Goal: Communication & Community: Participate in discussion

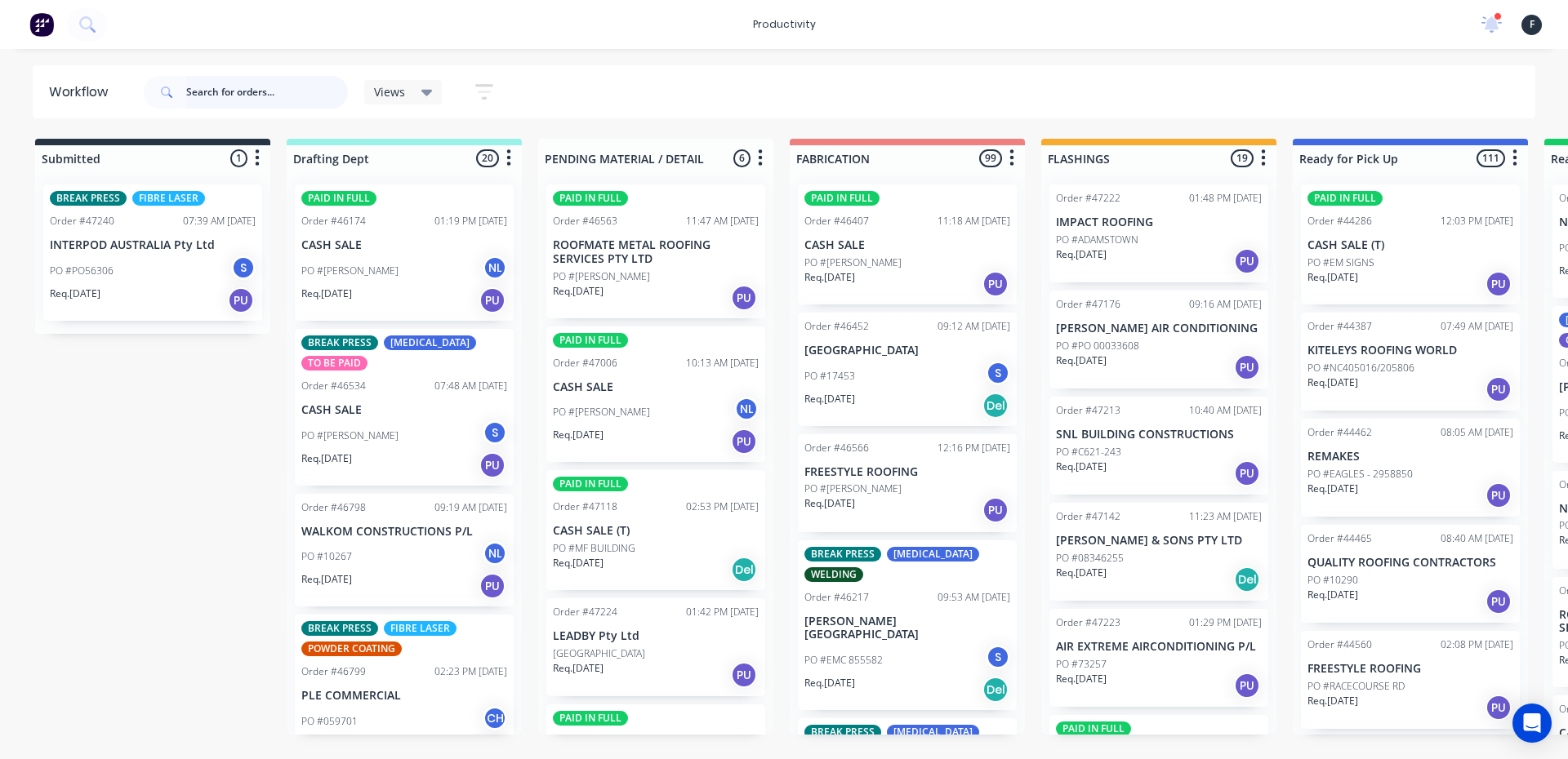
click at [326, 89] on input "text" at bounding box center [267, 92] width 162 height 33
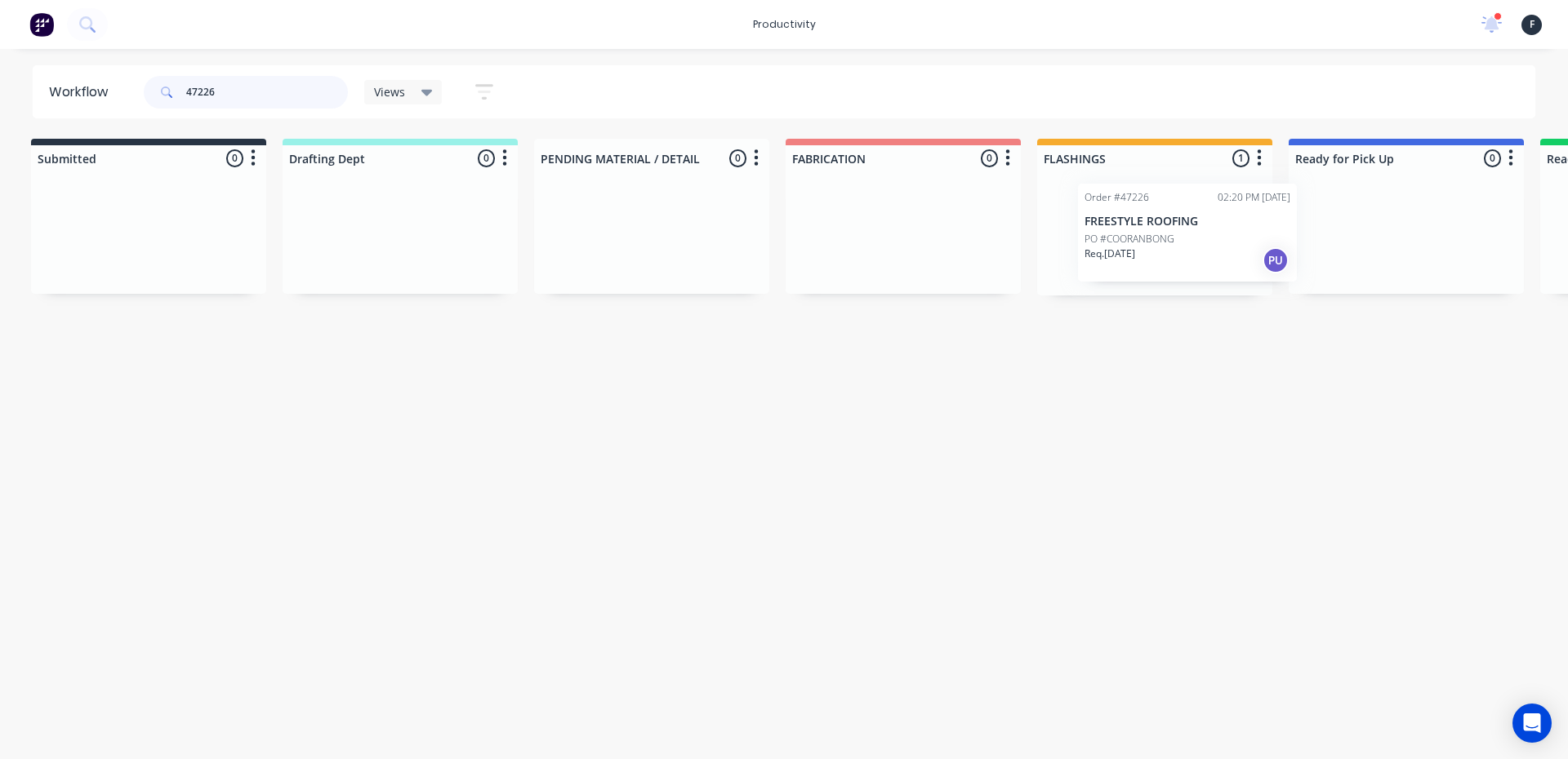
scroll to position [0, 107]
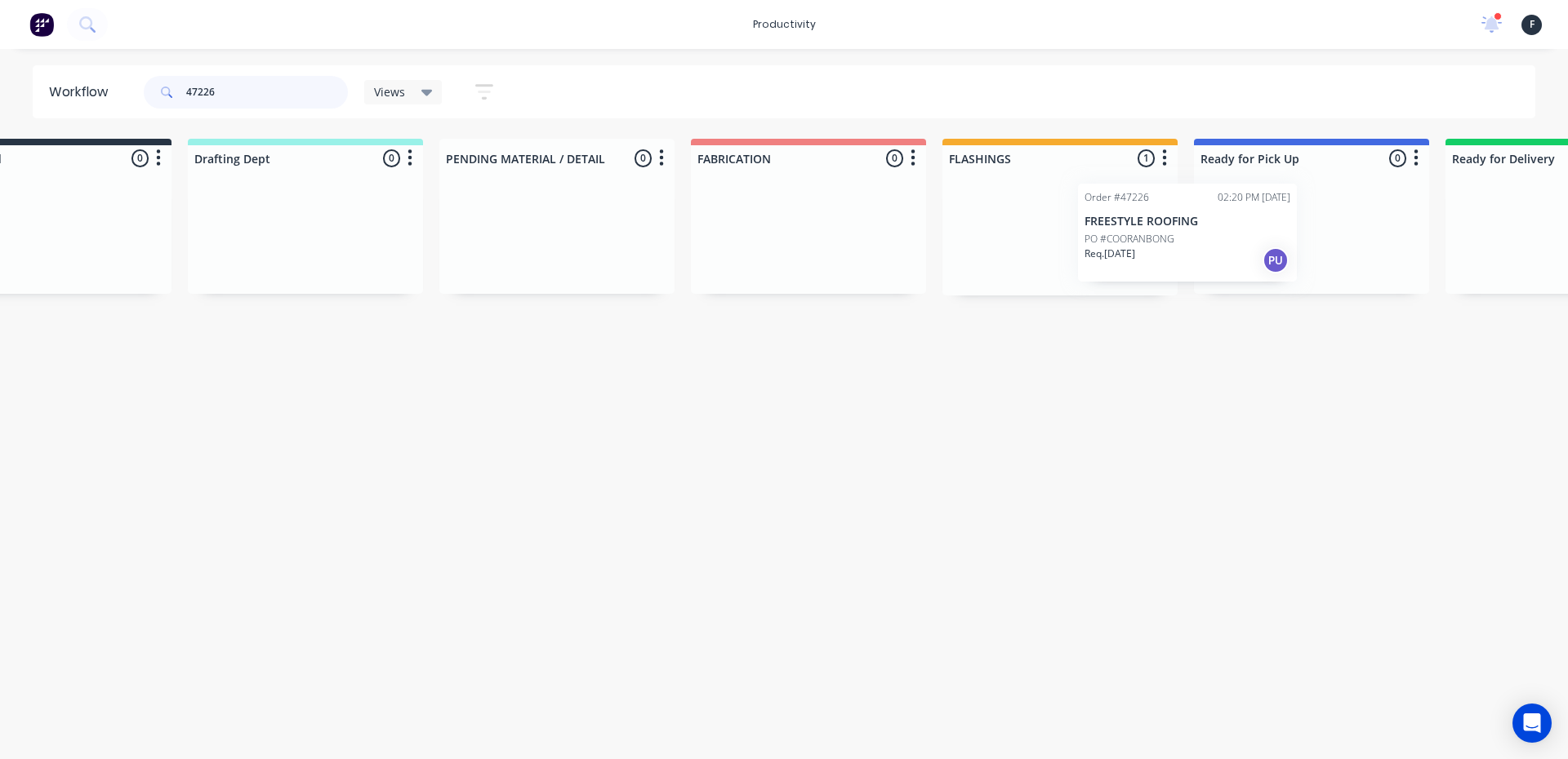
drag, startPoint x: 1125, startPoint y: 267, endPoint x: 1353, endPoint y: 267, distance: 228.0
click at [1353, 267] on div "Submitted 0 Sort By Created date Required date Order number Customer name Most …" at bounding box center [1248, 217] width 2723 height 157
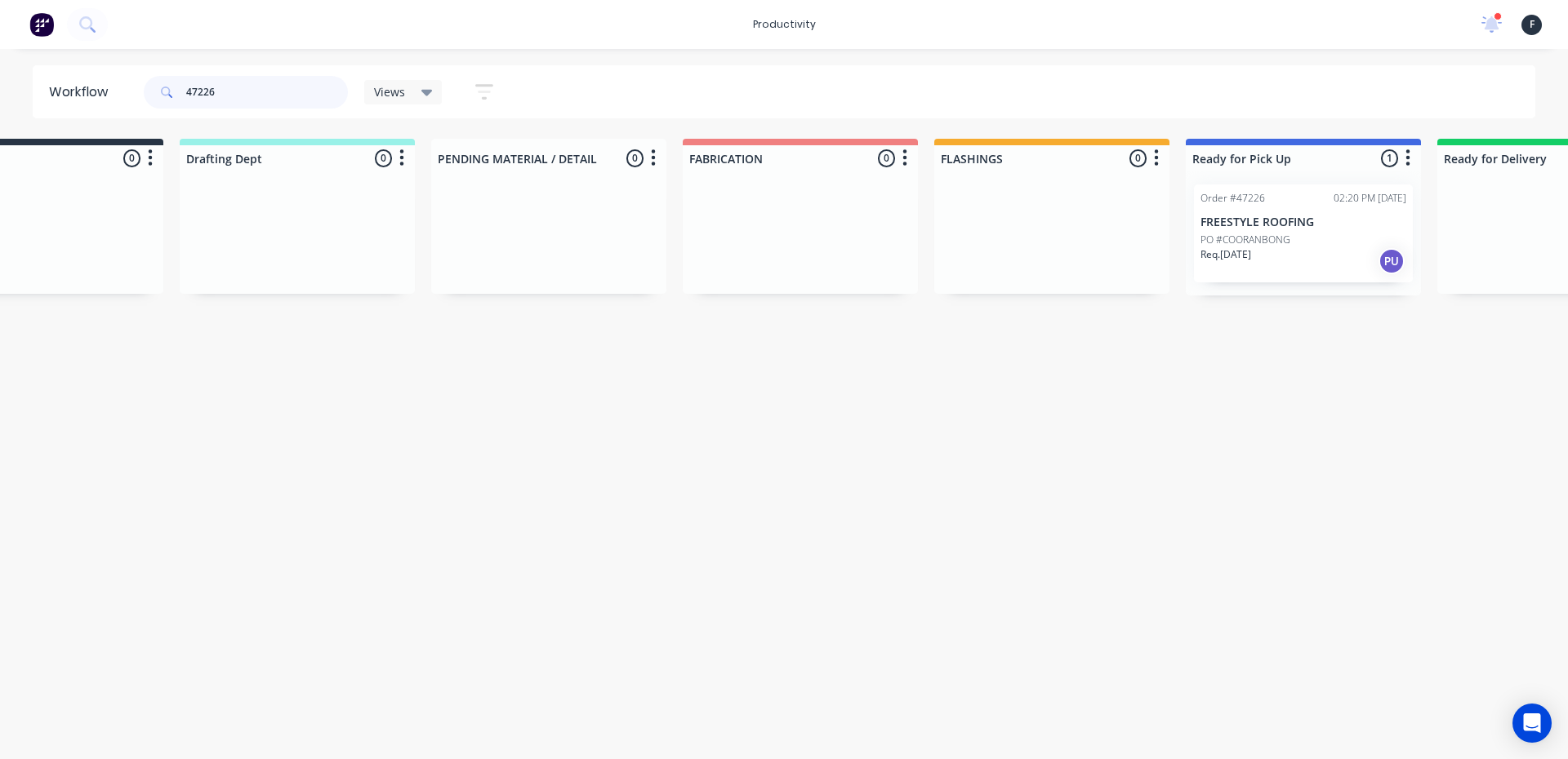
type input "47226"
click at [1277, 253] on div "Req. 26/08/25 PU" at bounding box center [1303, 260] width 206 height 27
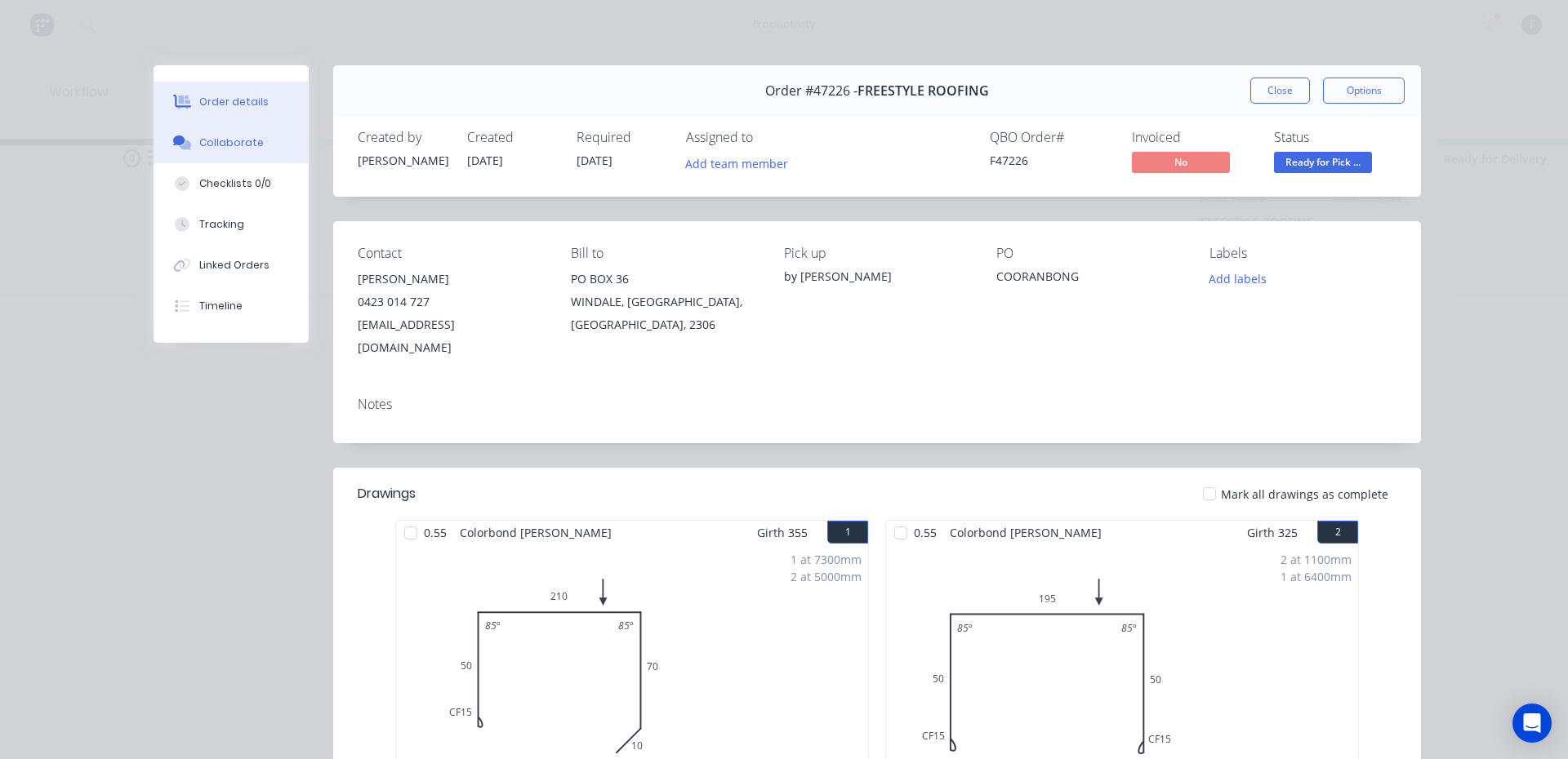
click at [253, 130] on button "Collaborate" at bounding box center [230, 143] width 155 height 41
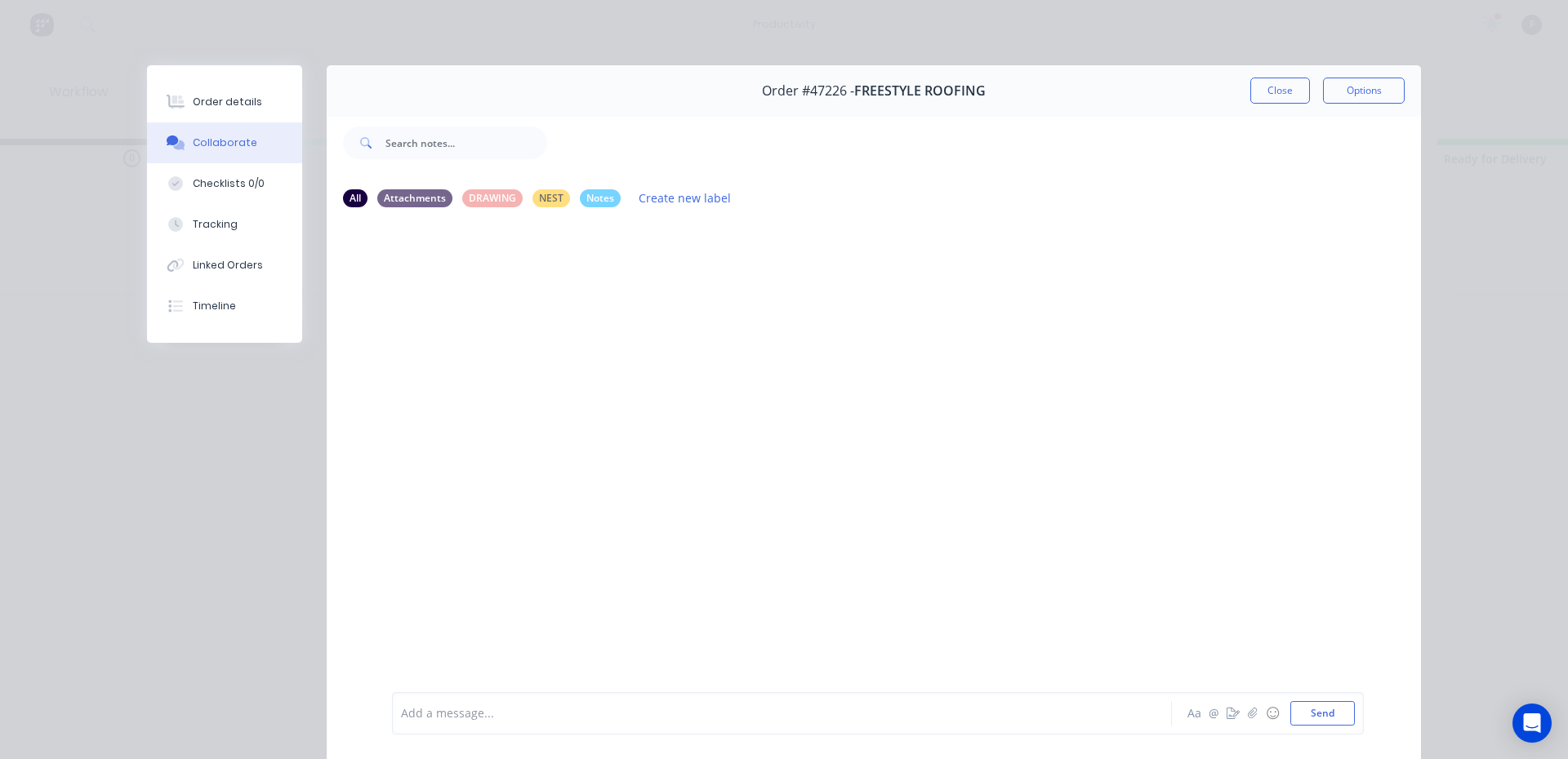
click at [575, 709] on div at bounding box center [759, 713] width 715 height 17
click at [1278, 86] on button "Close" at bounding box center [1279, 90] width 59 height 26
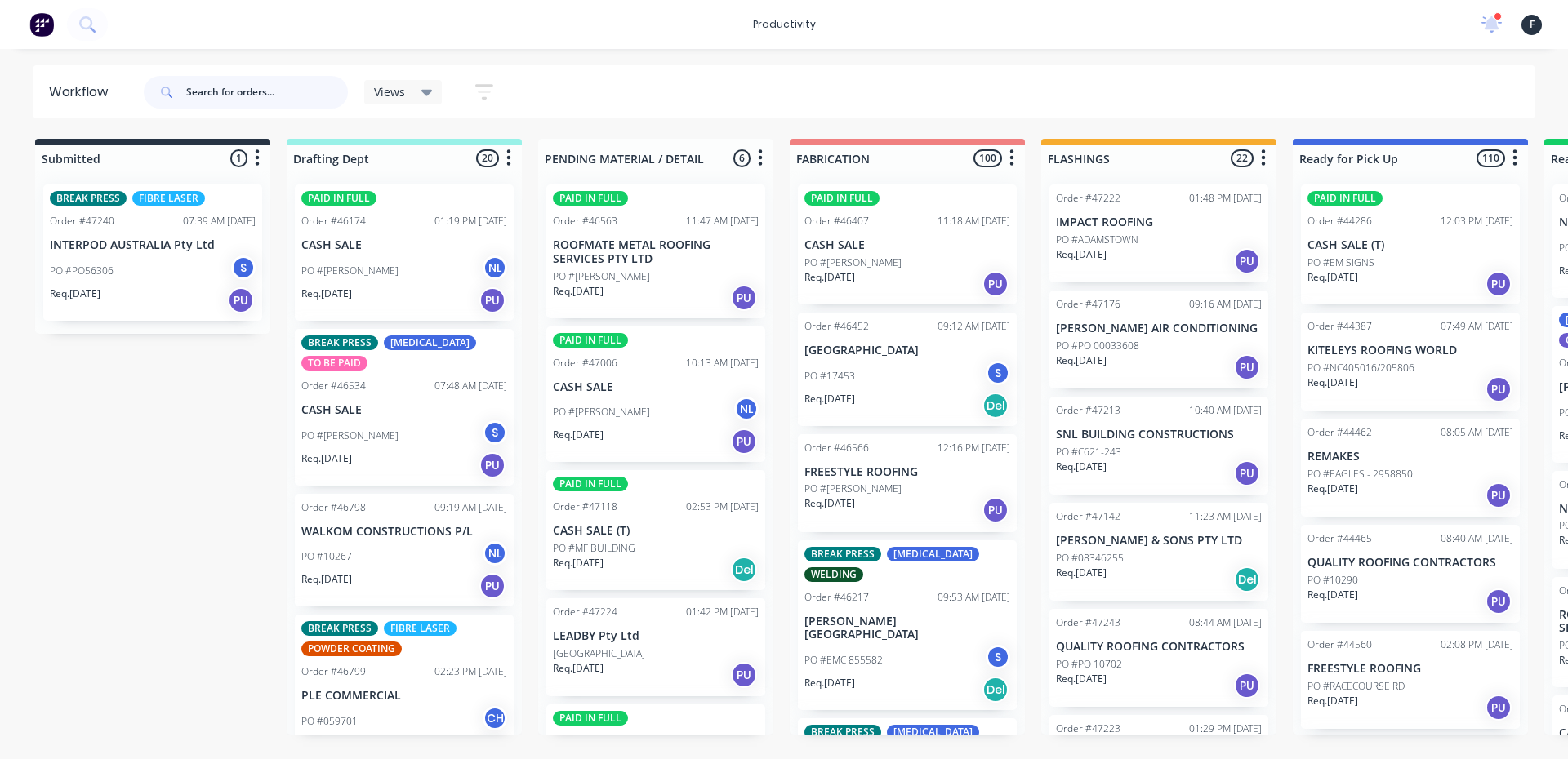
click at [231, 88] on input "text" at bounding box center [267, 92] width 162 height 33
type input "42704"
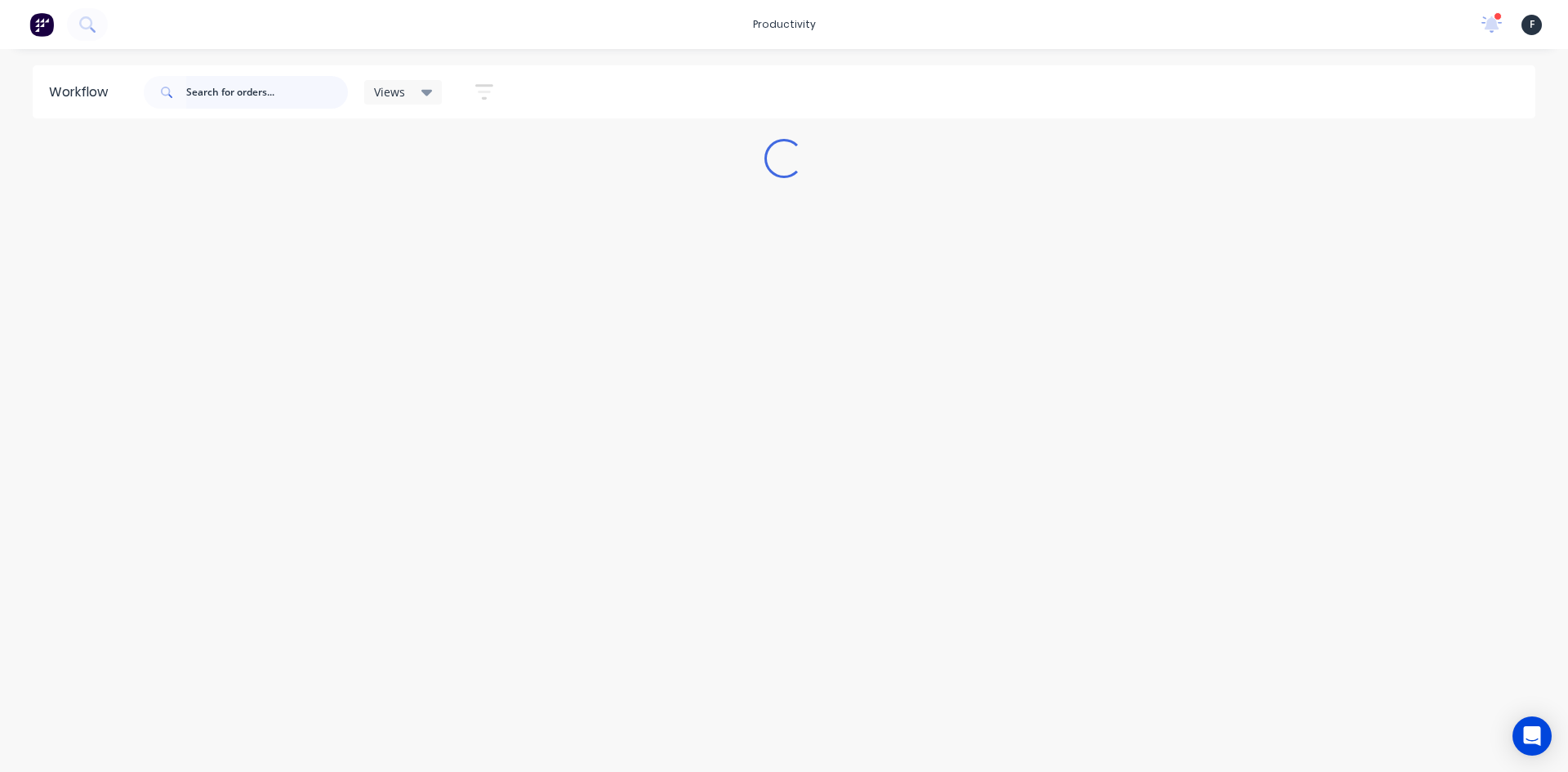
click at [236, 100] on input "text" at bounding box center [267, 92] width 162 height 33
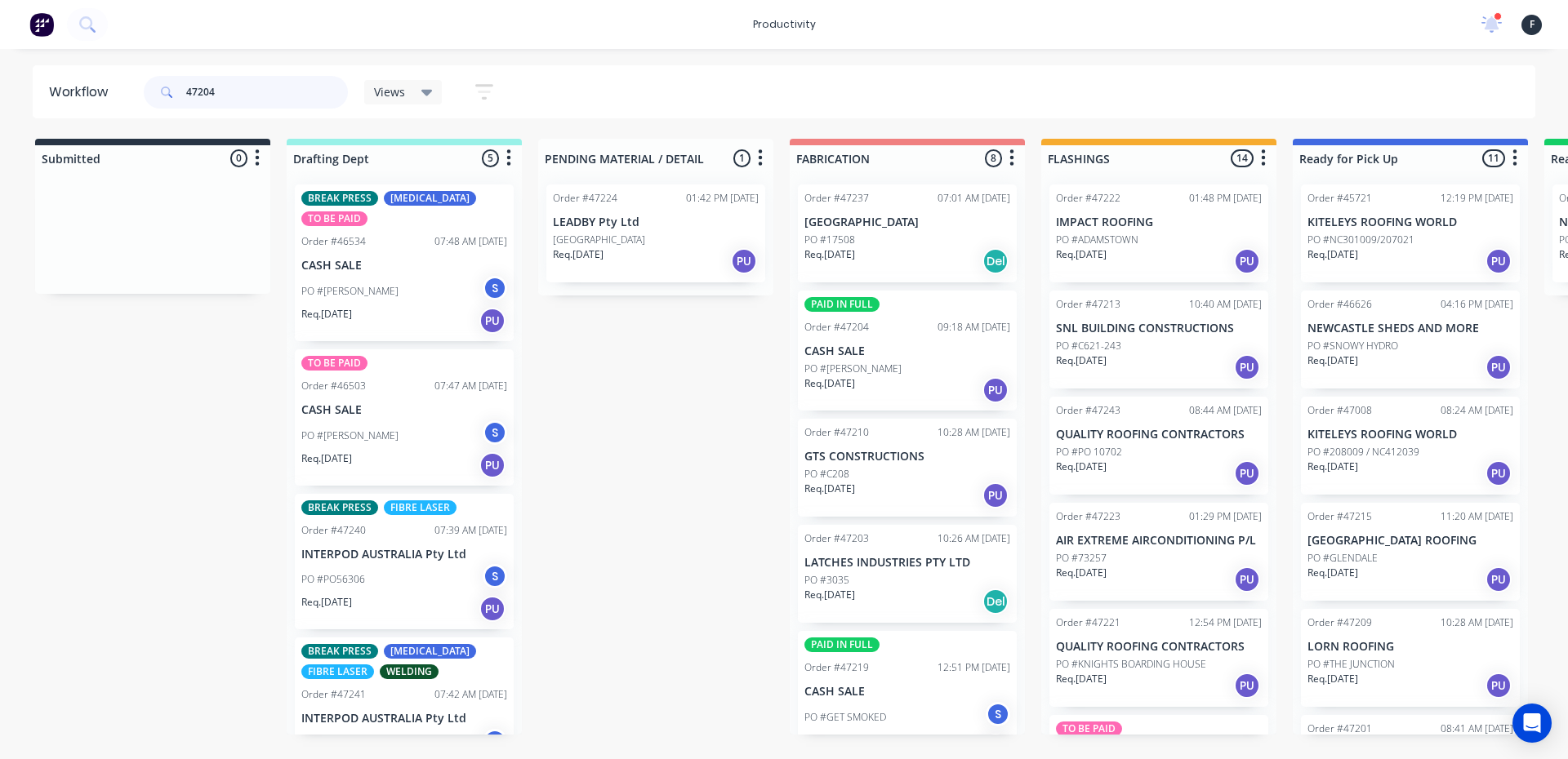
drag, startPoint x: 280, startPoint y: 99, endPoint x: 0, endPoint y: 128, distance: 281.5
click at [0, 128] on div "Workflow 47204 Views Save new view None (Default) edit Nilesh edit Production e…" at bounding box center [784, 396] width 1568 height 662
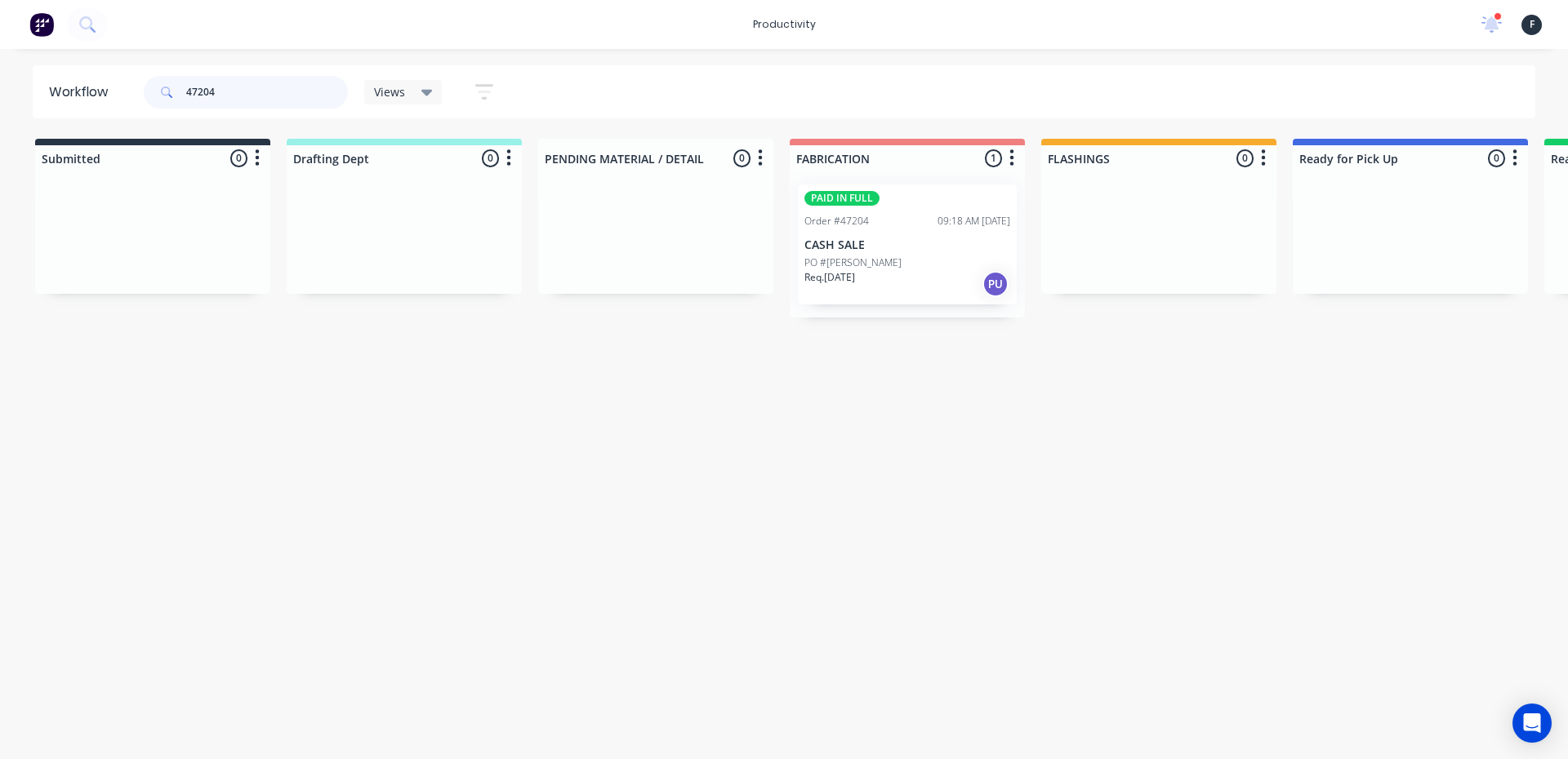
type input "47204"
click at [851, 252] on div "PAID IN FULL Order #47204 09:18 AM 25/08/25 CASH SALE PO #VINCE ABDILLA Req. 27…" at bounding box center [907, 244] width 219 height 120
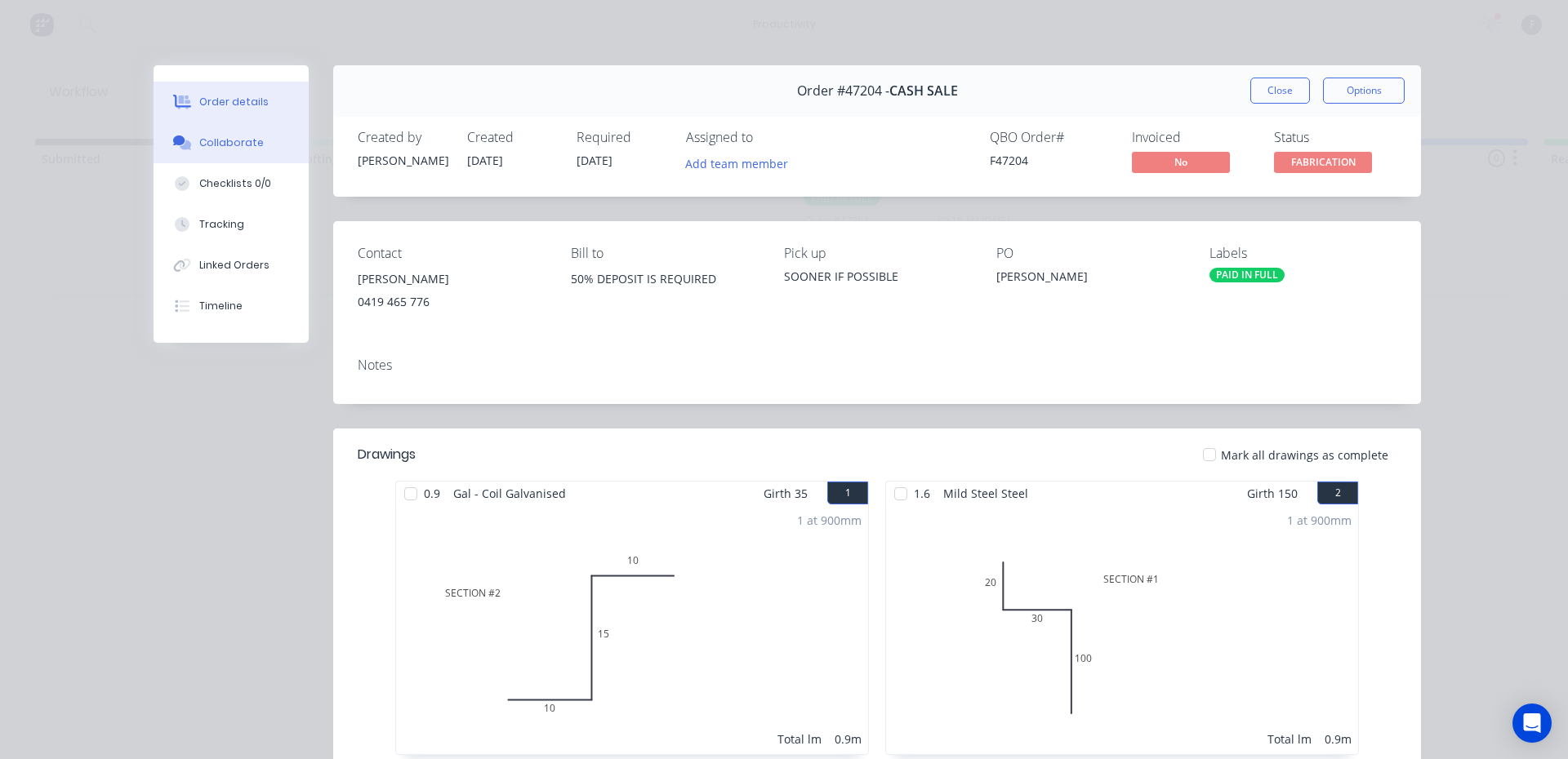
click at [221, 148] on div "Collaborate" at bounding box center [231, 143] width 65 height 15
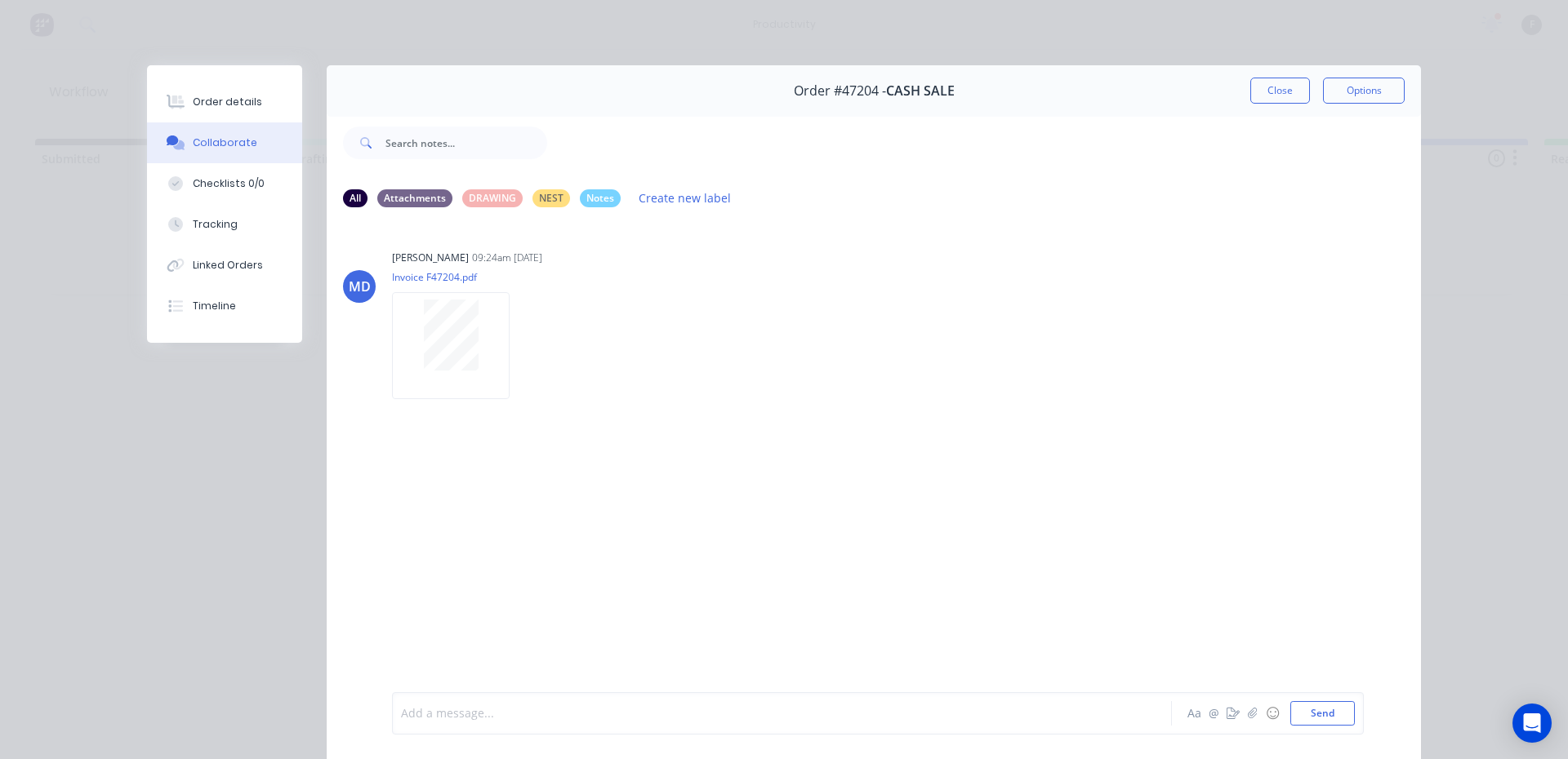
click at [439, 713] on div at bounding box center [759, 713] width 715 height 17
click at [414, 713] on span "0.9 flashing on small rack" at bounding box center [494, 714] width 185 height 16
click at [1302, 81] on button "Close" at bounding box center [1279, 90] width 59 height 26
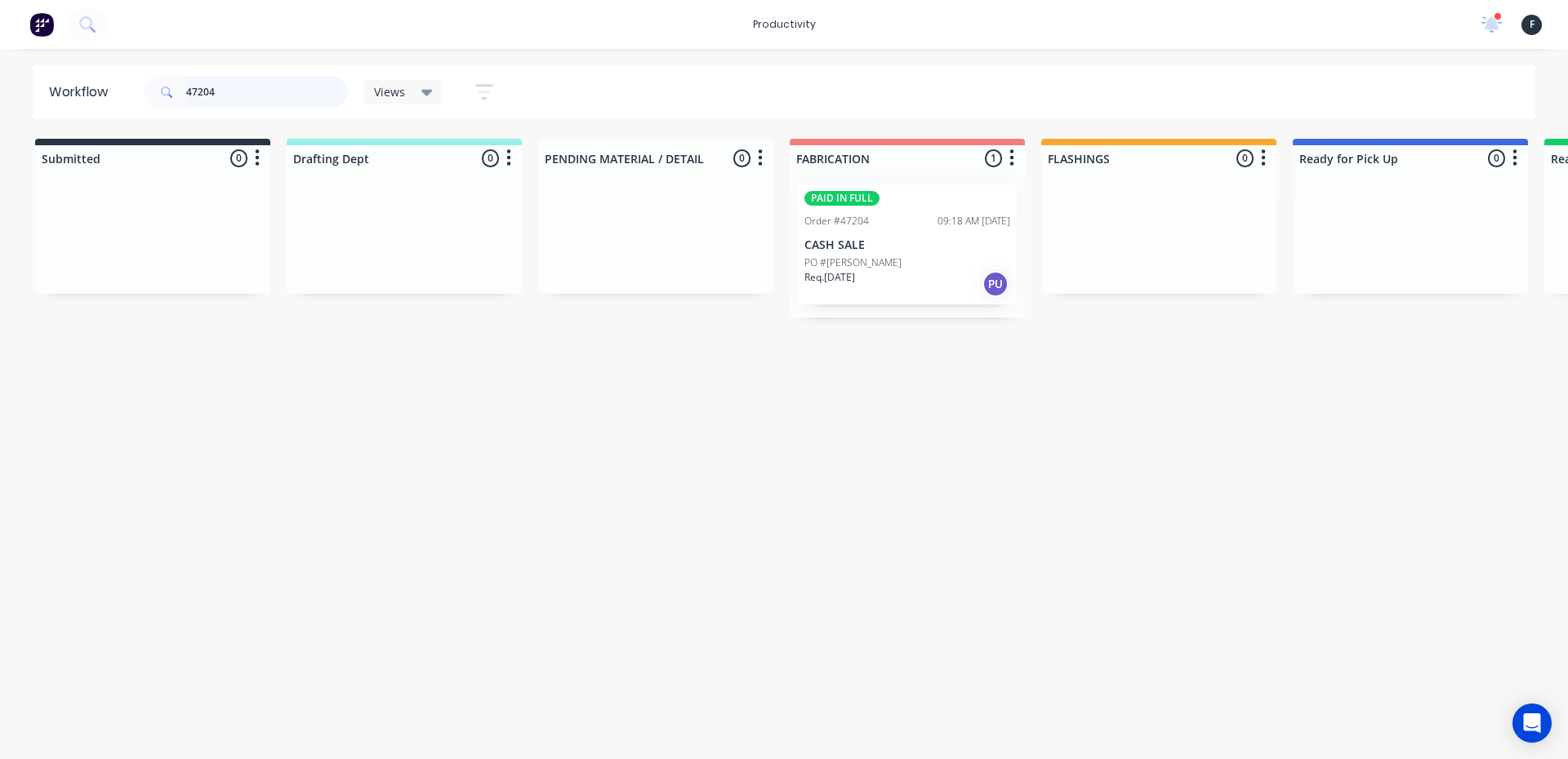
click at [252, 93] on input "47204" at bounding box center [267, 92] width 162 height 33
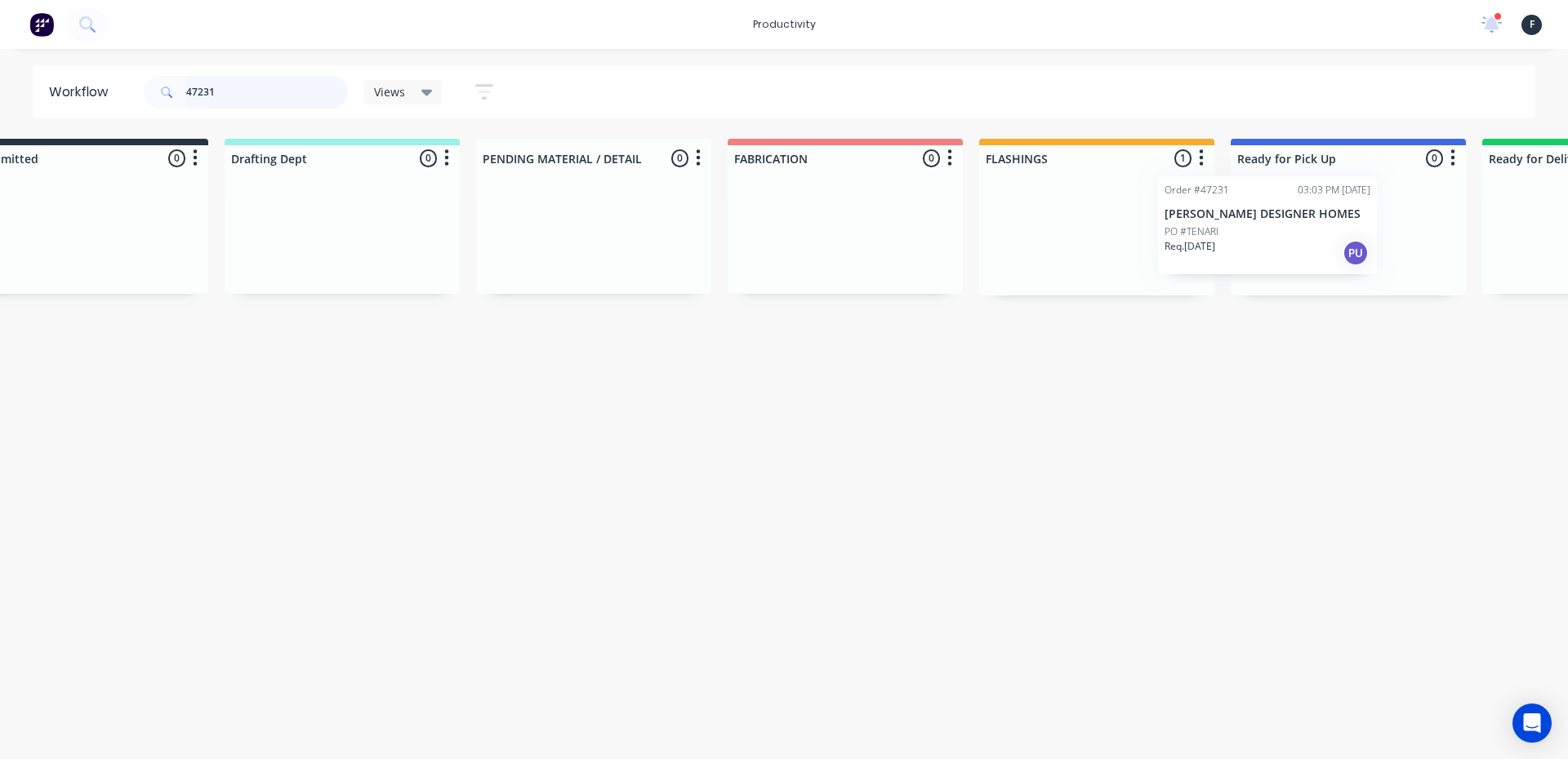
drag, startPoint x: 1088, startPoint y: 247, endPoint x: 1233, endPoint y: 236, distance: 145.4
click at [1233, 236] on div "Submitted 0 Sort By Created date Required date Order number Customer name Most …" at bounding box center [1287, 217] width 2723 height 157
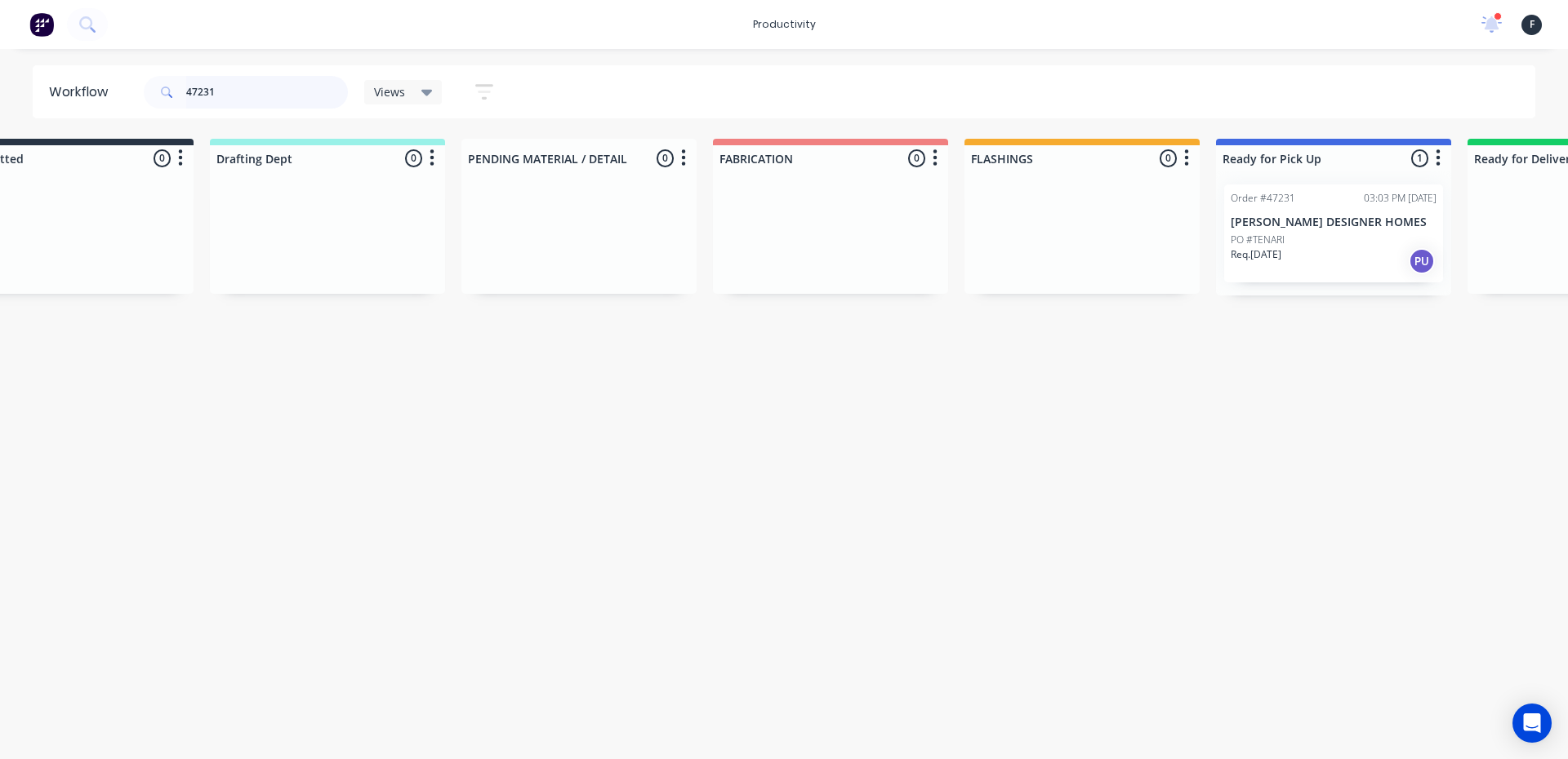
type input "47231"
click at [1302, 244] on div "PO #TENARI" at bounding box center [1333, 240] width 206 height 15
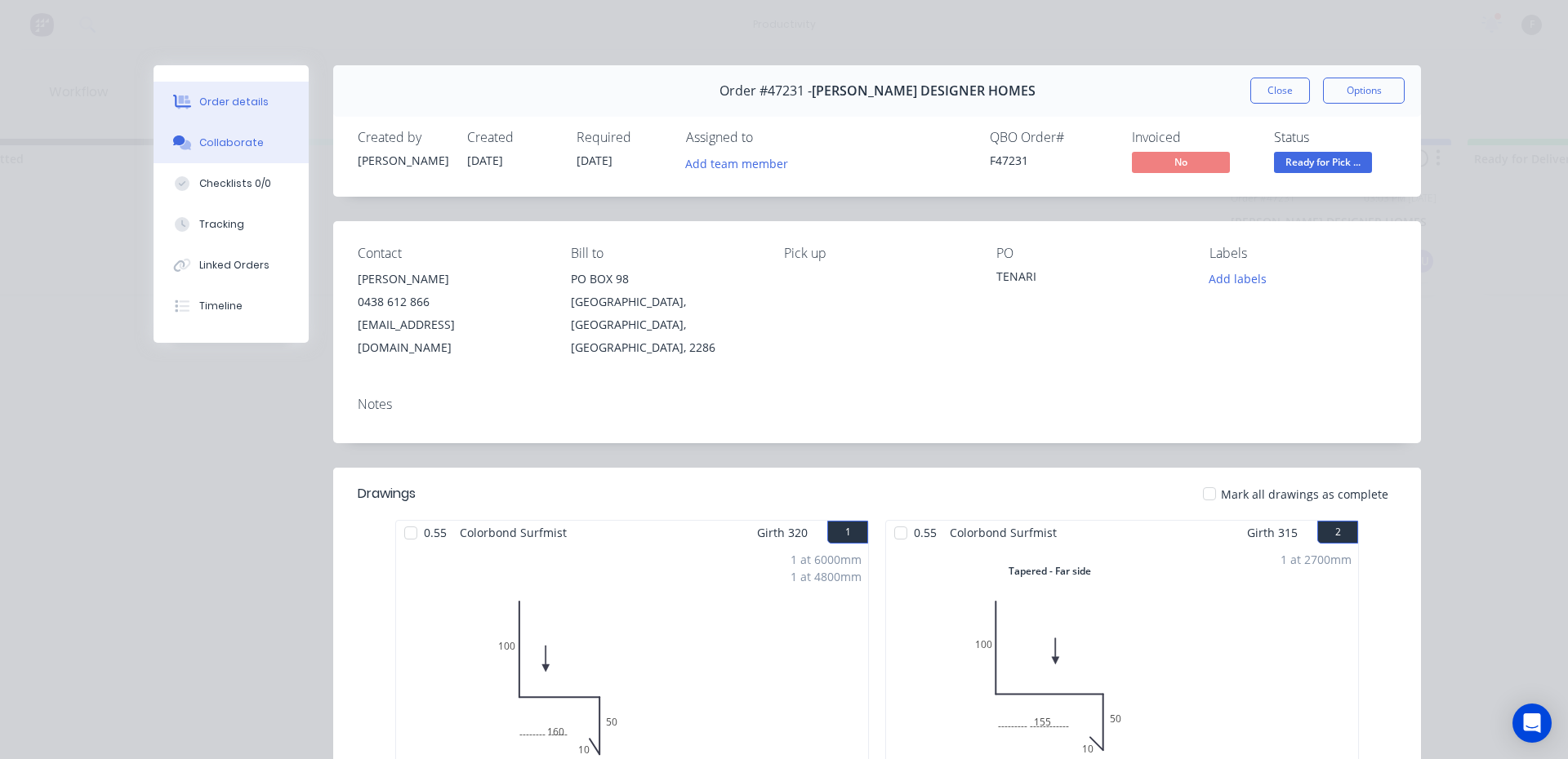
click at [214, 156] on button "Collaborate" at bounding box center [230, 143] width 155 height 41
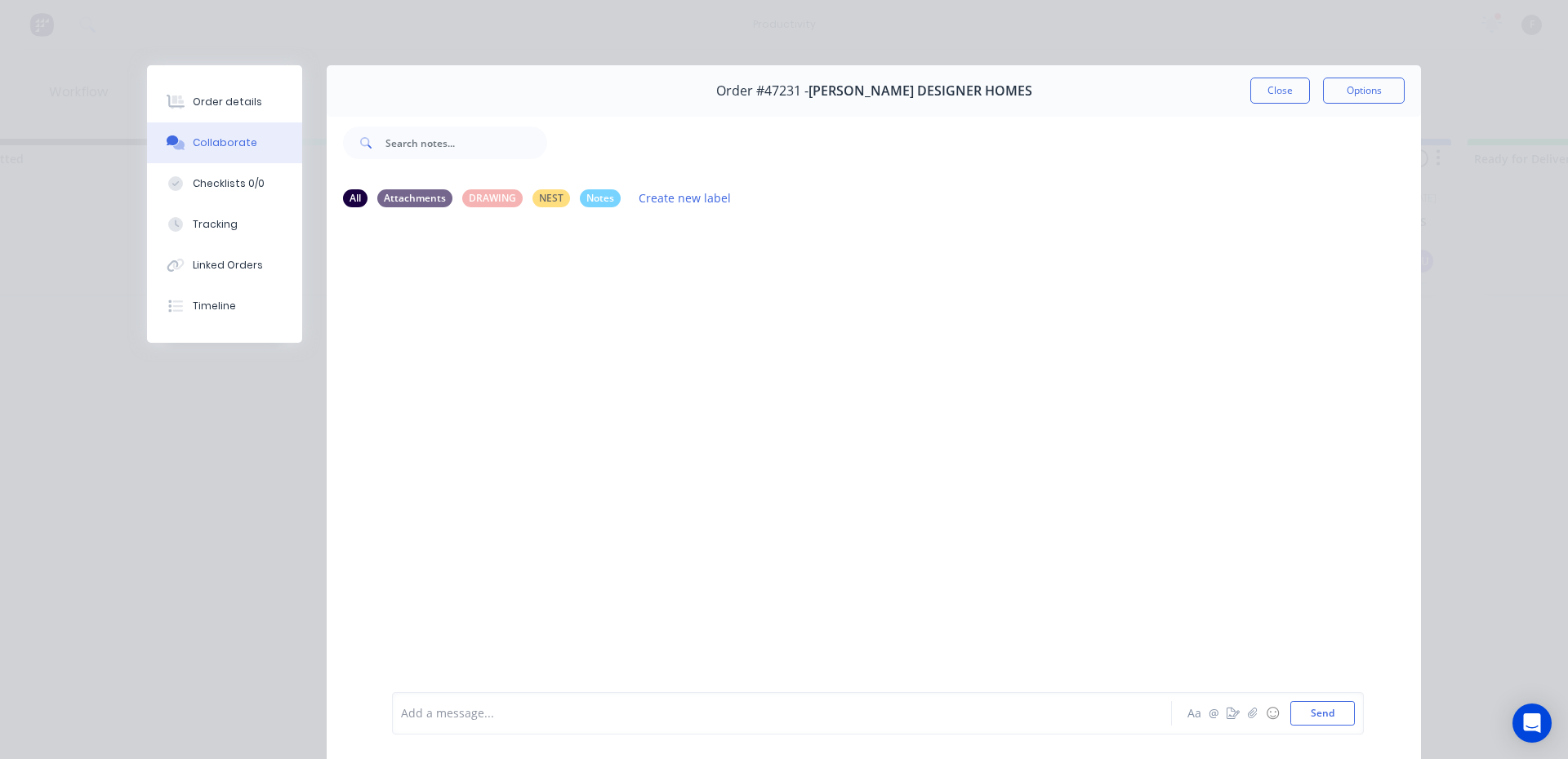
click at [414, 716] on div at bounding box center [759, 713] width 715 height 17
click at [1295, 98] on button "Close" at bounding box center [1279, 90] width 59 height 26
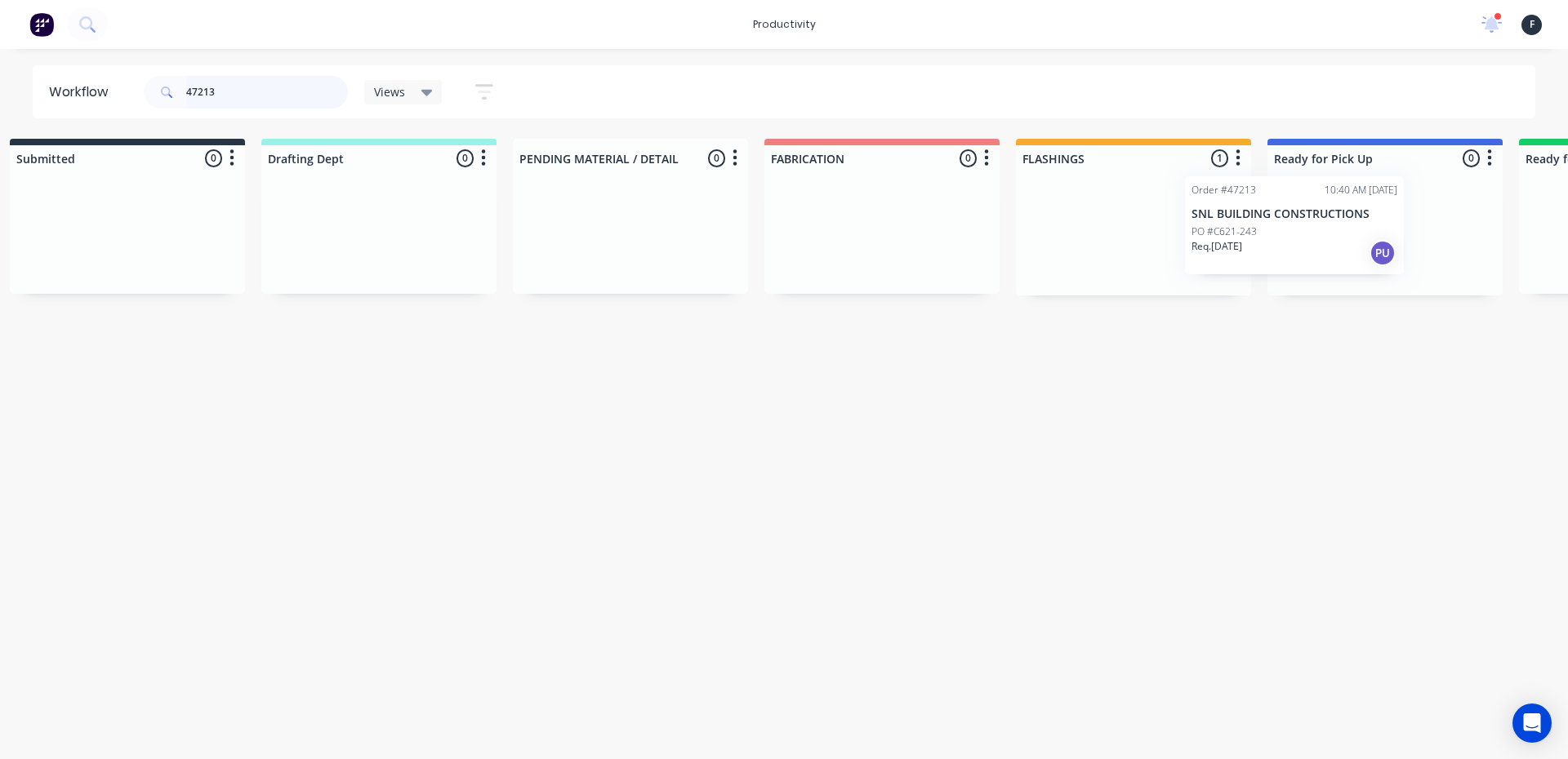
scroll to position [0, 58]
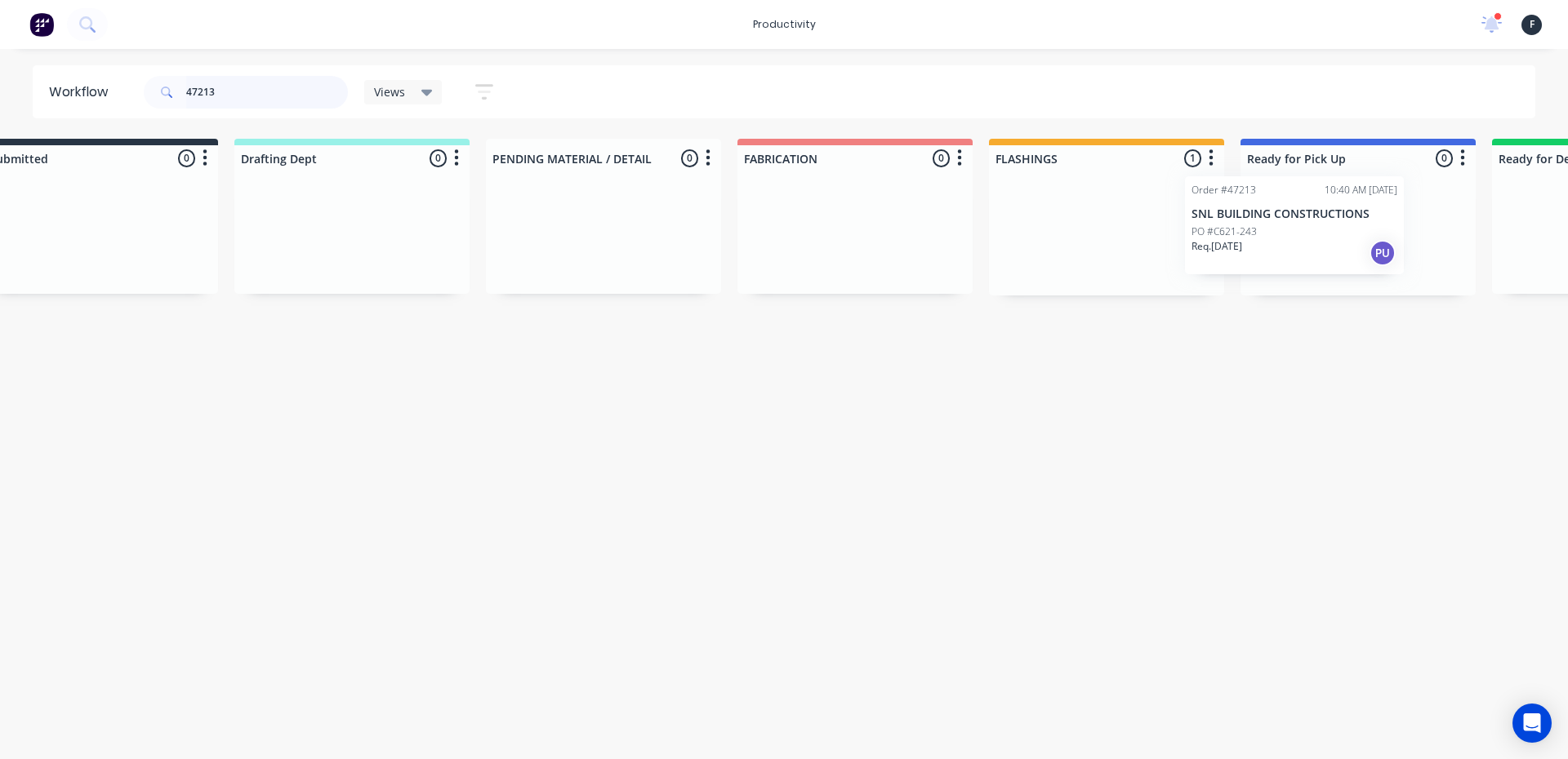
drag, startPoint x: 1106, startPoint y: 225, endPoint x: 1256, endPoint y: 217, distance: 150.2
click at [1256, 217] on div "Submitted 0 Sort By Created date Required date Order number Customer name Most …" at bounding box center [1296, 217] width 2723 height 157
type input "47213"
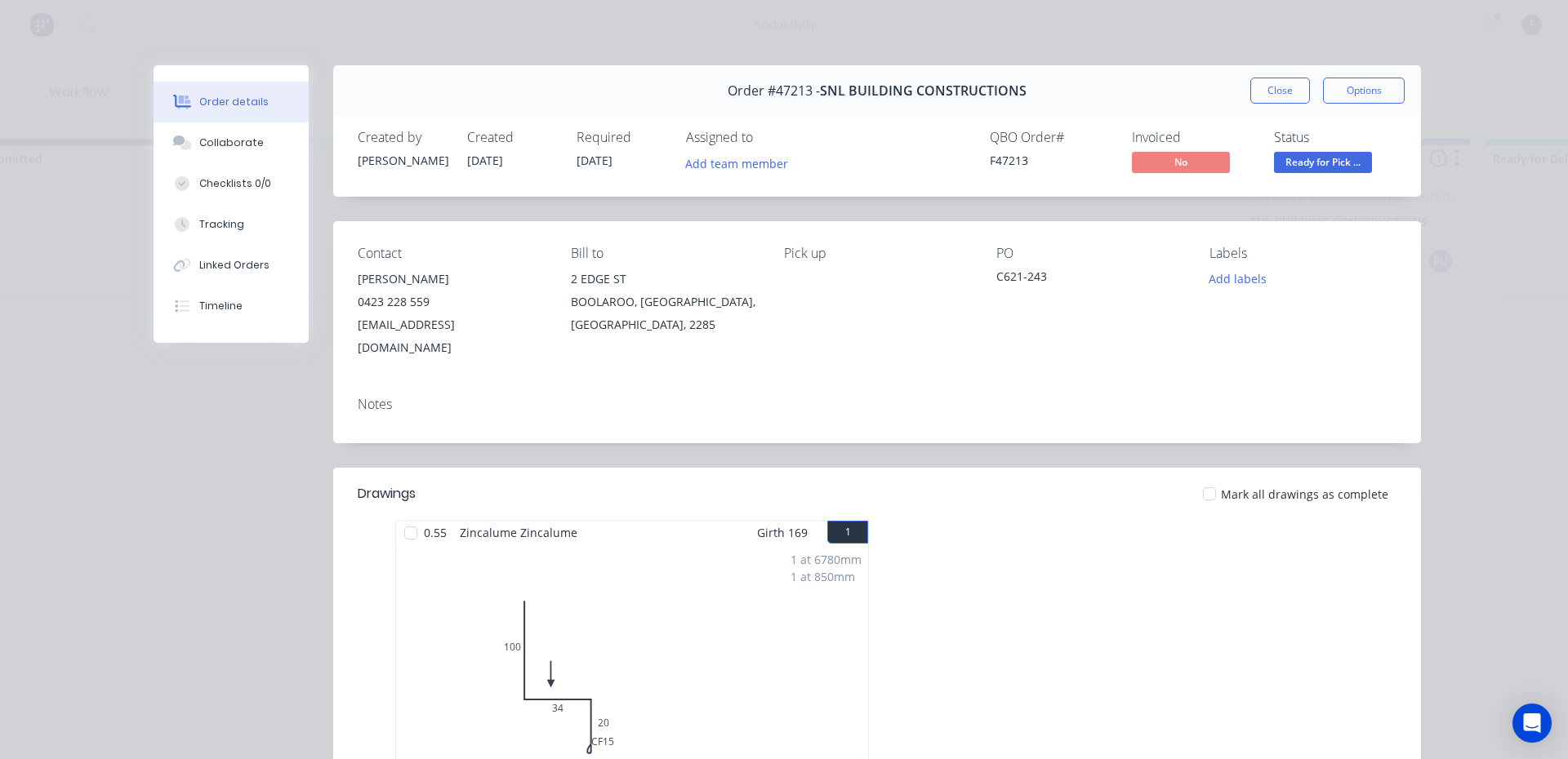
click at [173, 120] on button "Order details" at bounding box center [230, 102] width 155 height 41
click at [213, 162] on button "Collaborate" at bounding box center [230, 143] width 155 height 41
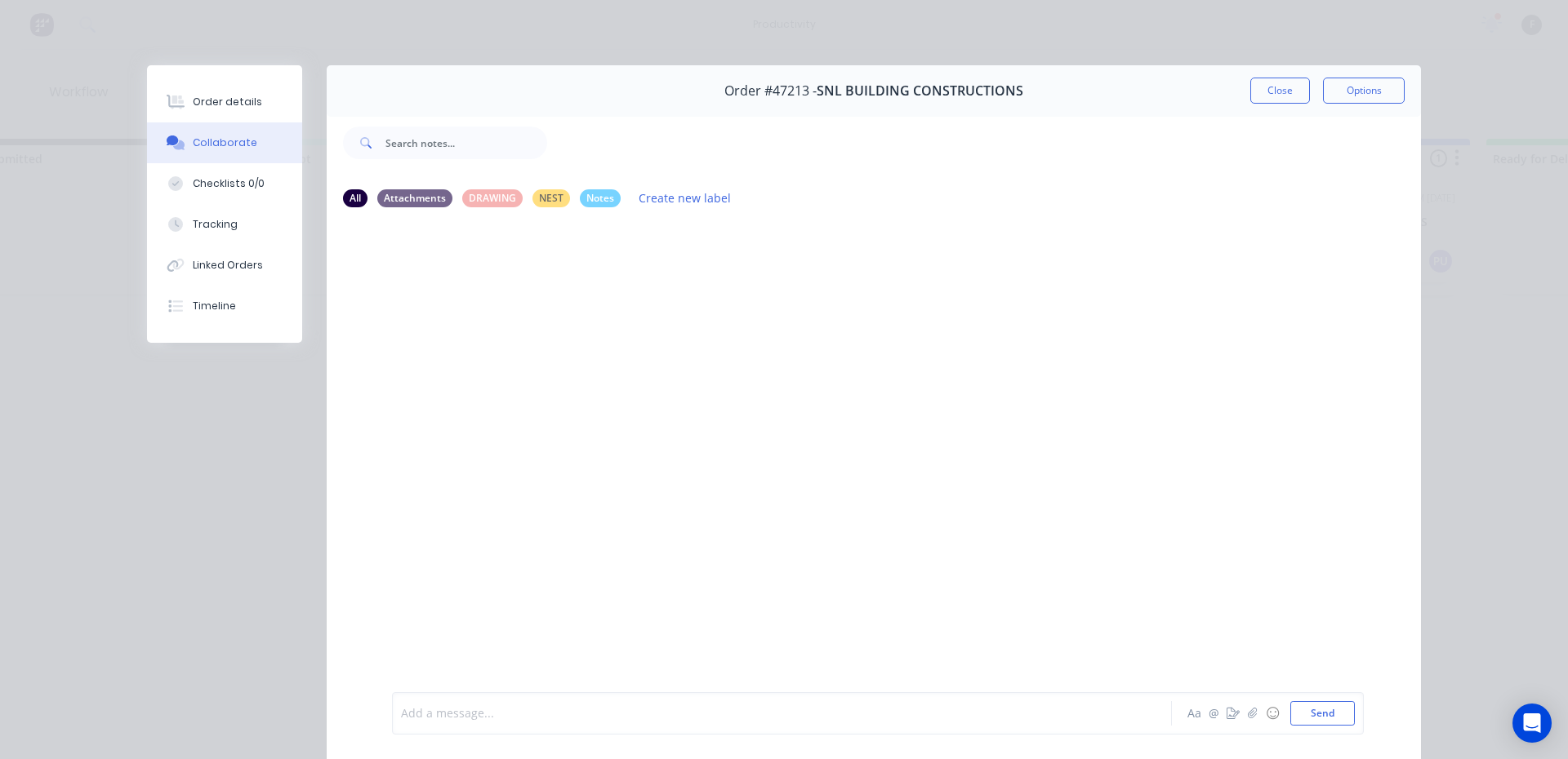
click at [442, 705] on div at bounding box center [759, 713] width 715 height 17
click at [1263, 104] on div "Order #47213 - SNL BUILDING CONSTRUCTIONS Close Options" at bounding box center [873, 91] width 1094 height 51
click at [1261, 84] on button "Close" at bounding box center [1279, 90] width 59 height 26
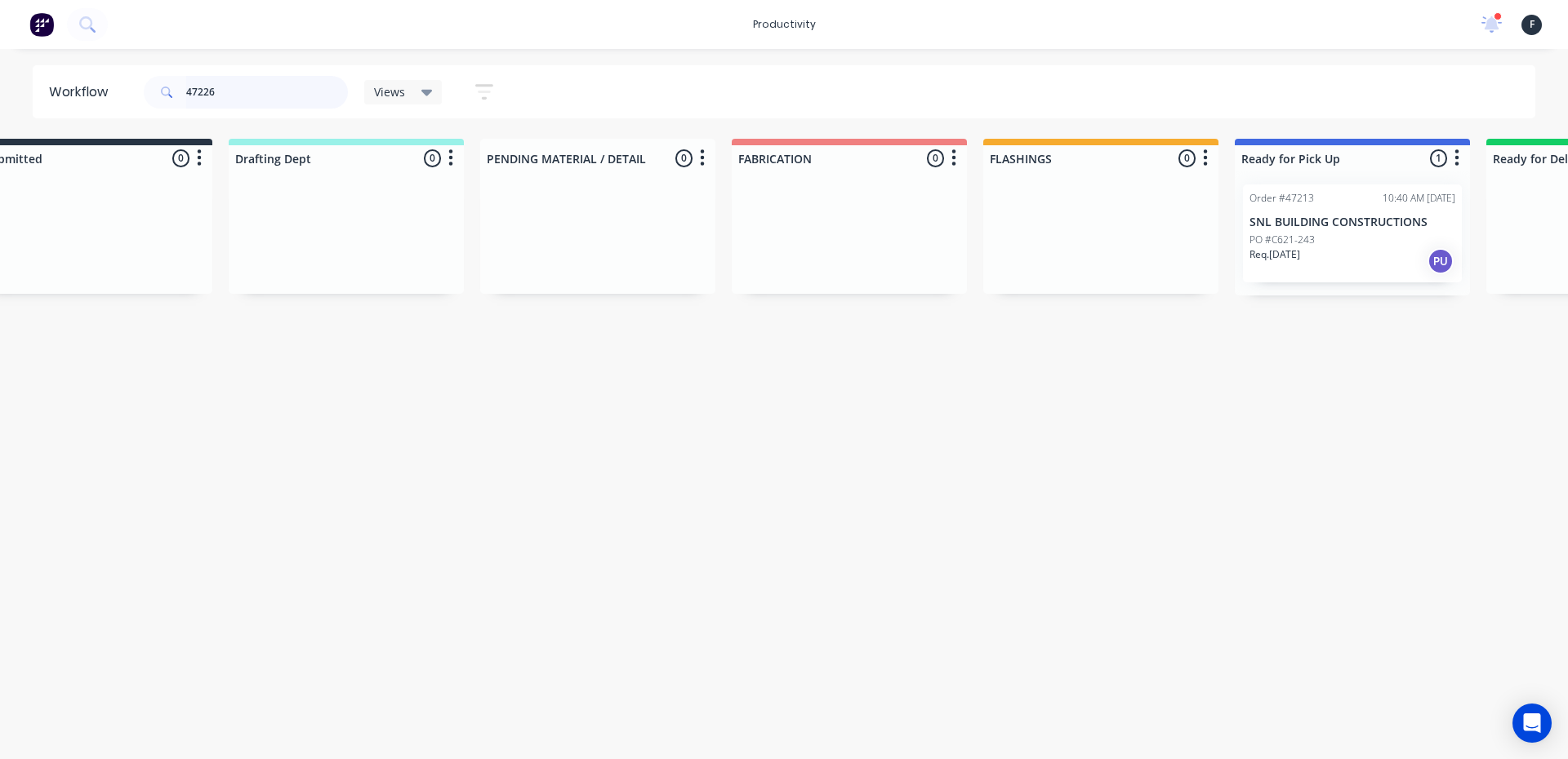
scroll to position [0, 0]
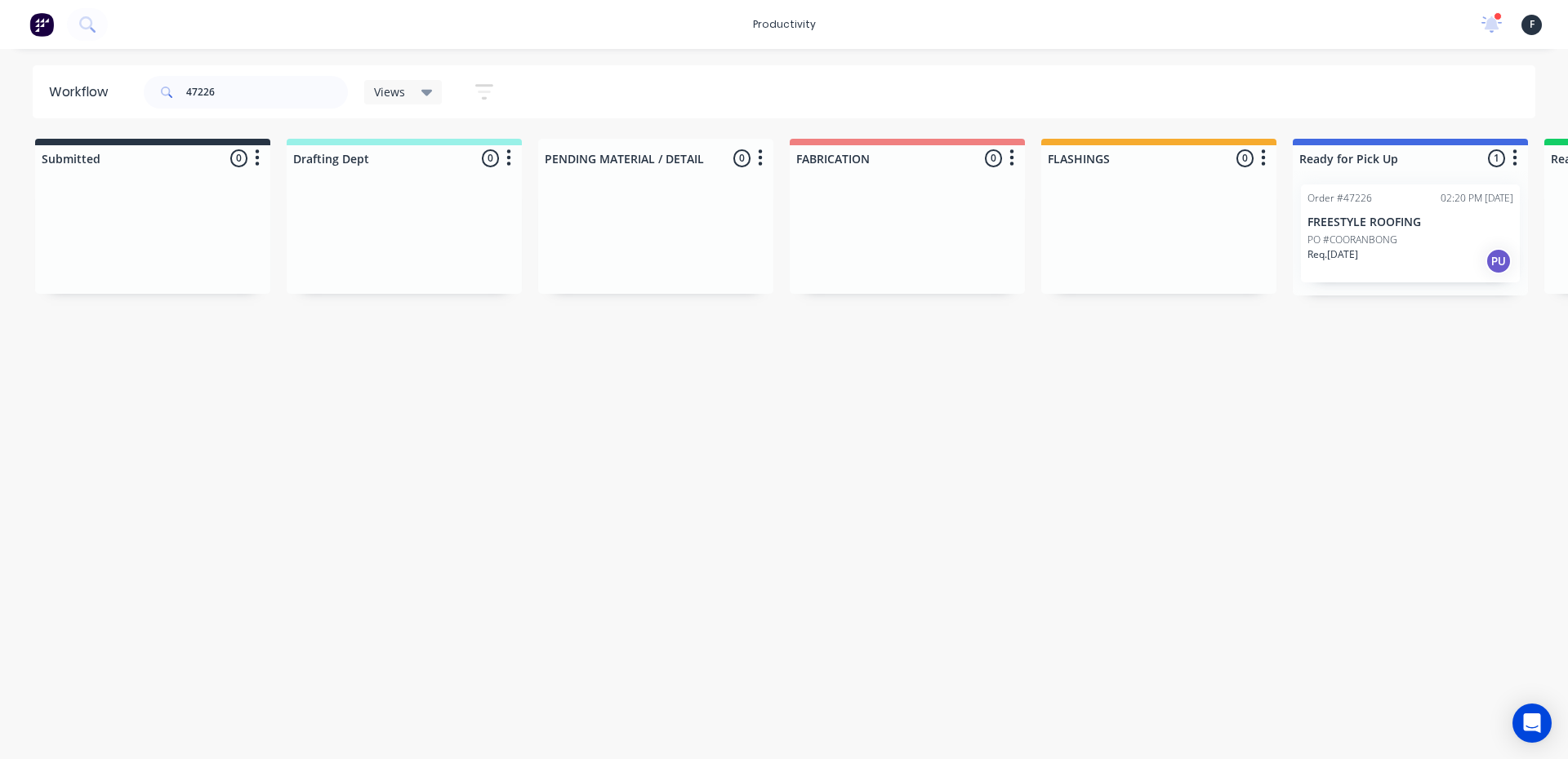
click at [1381, 264] on div "Req. 26/08/25 PU" at bounding box center [1410, 260] width 206 height 27
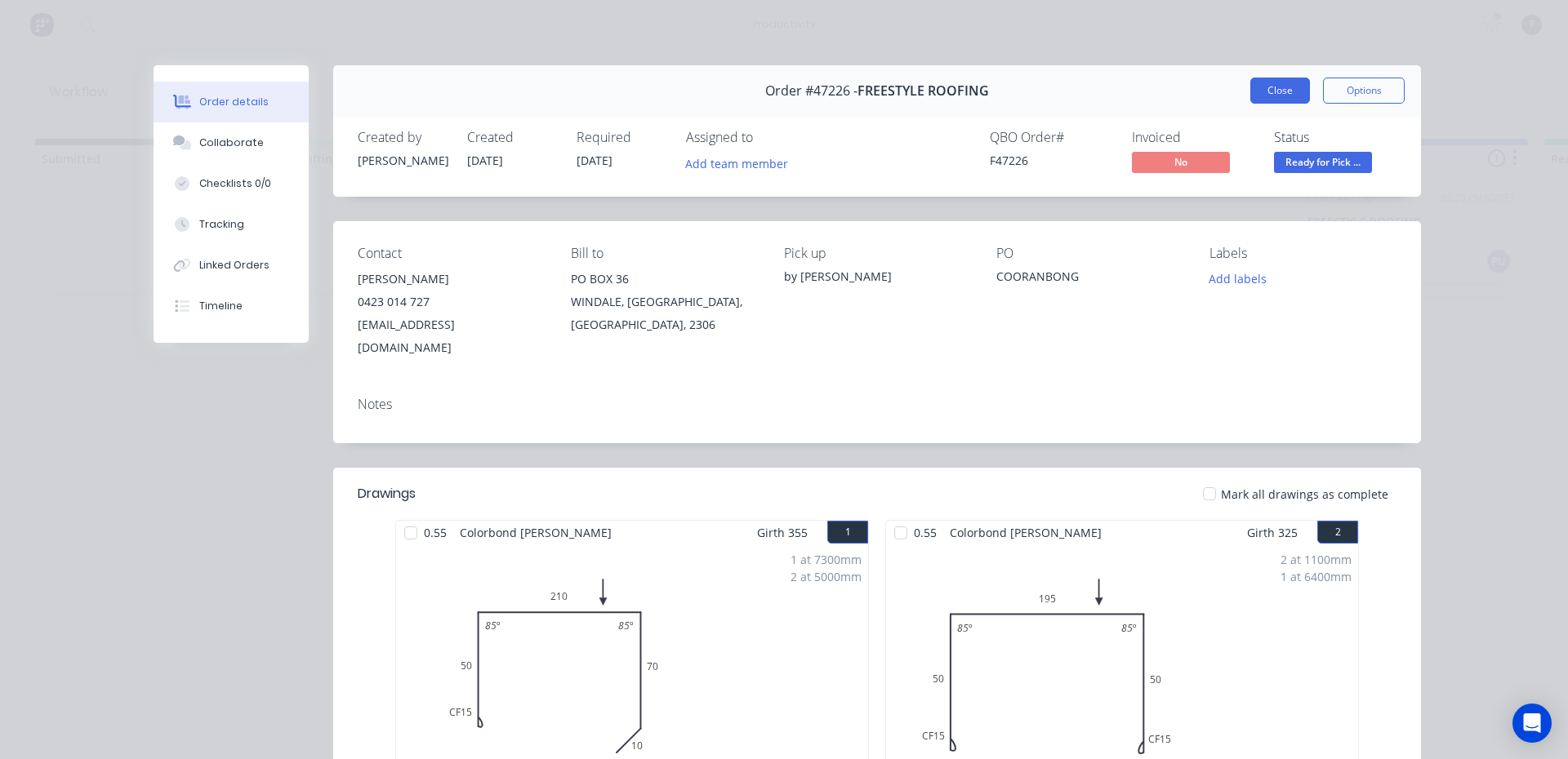
click at [1255, 95] on button "Close" at bounding box center [1279, 90] width 59 height 26
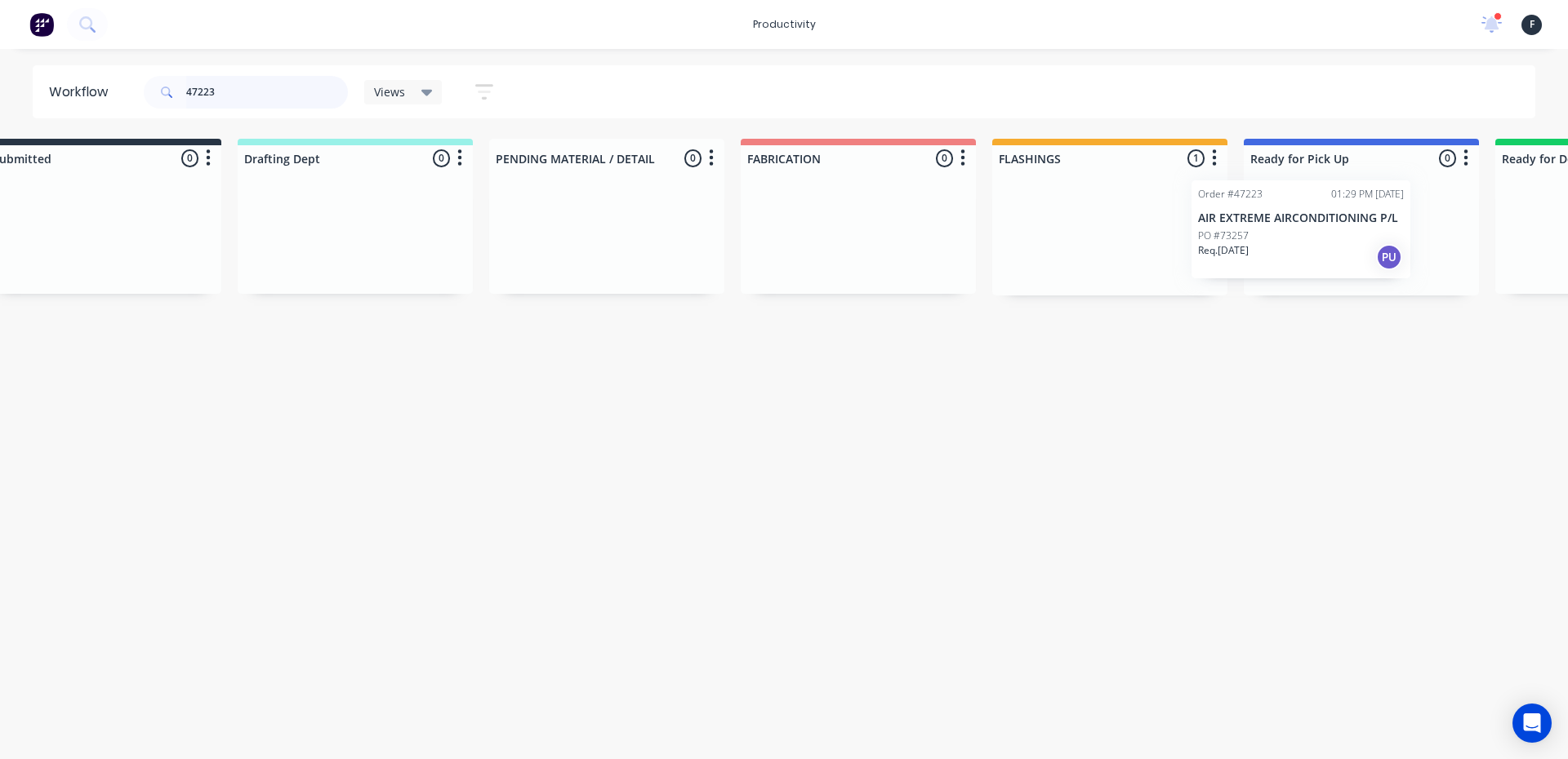
drag, startPoint x: 1185, startPoint y: 235, endPoint x: 1310, endPoint y: 233, distance: 125.0
click at [1310, 233] on div "Submitted 0 Sort By Created date Required date Order number Customer name Most …" at bounding box center [1300, 217] width 2723 height 157
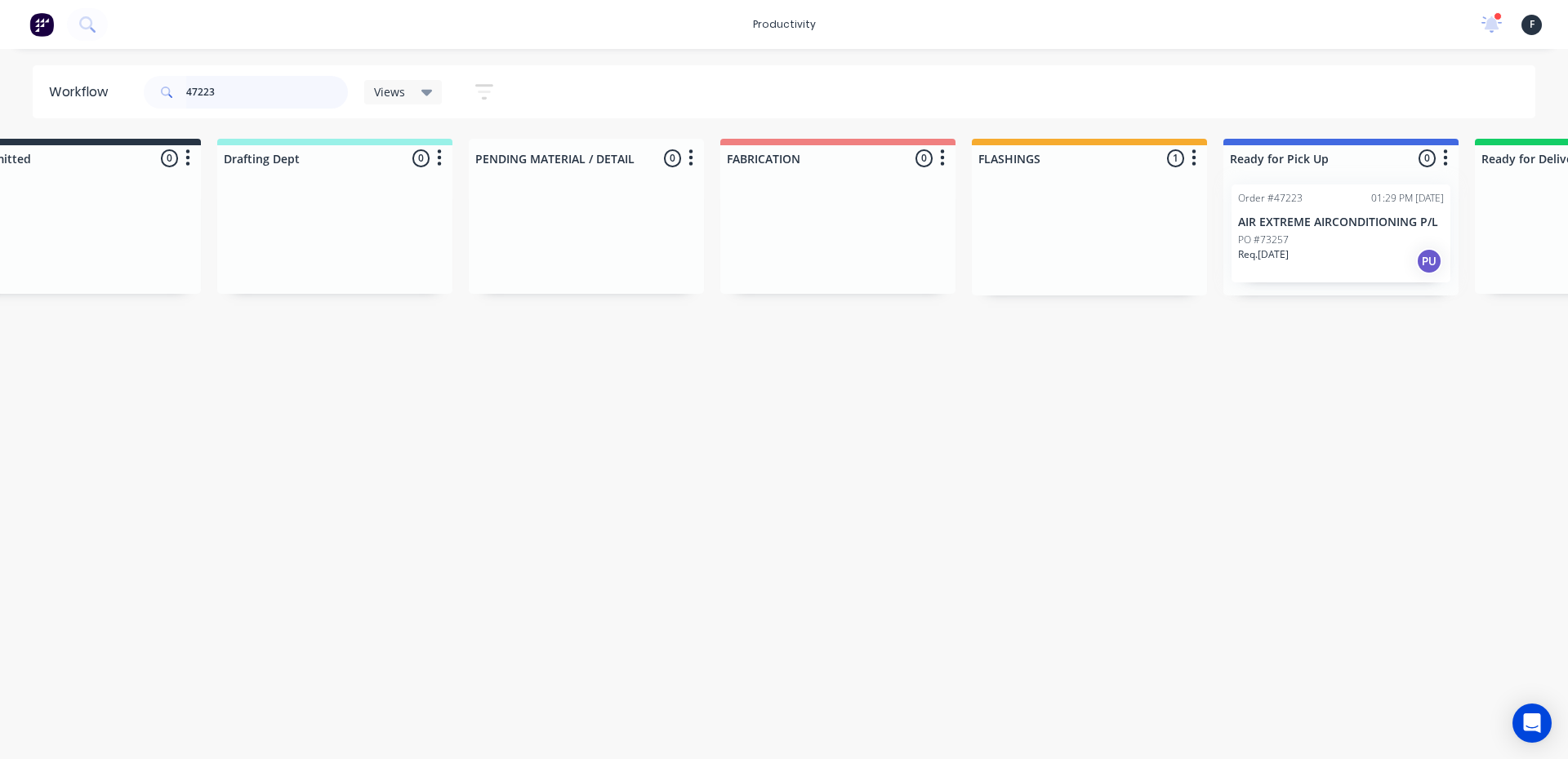
type input "47223"
click at [1310, 233] on div at bounding box center [1340, 234] width 235 height 124
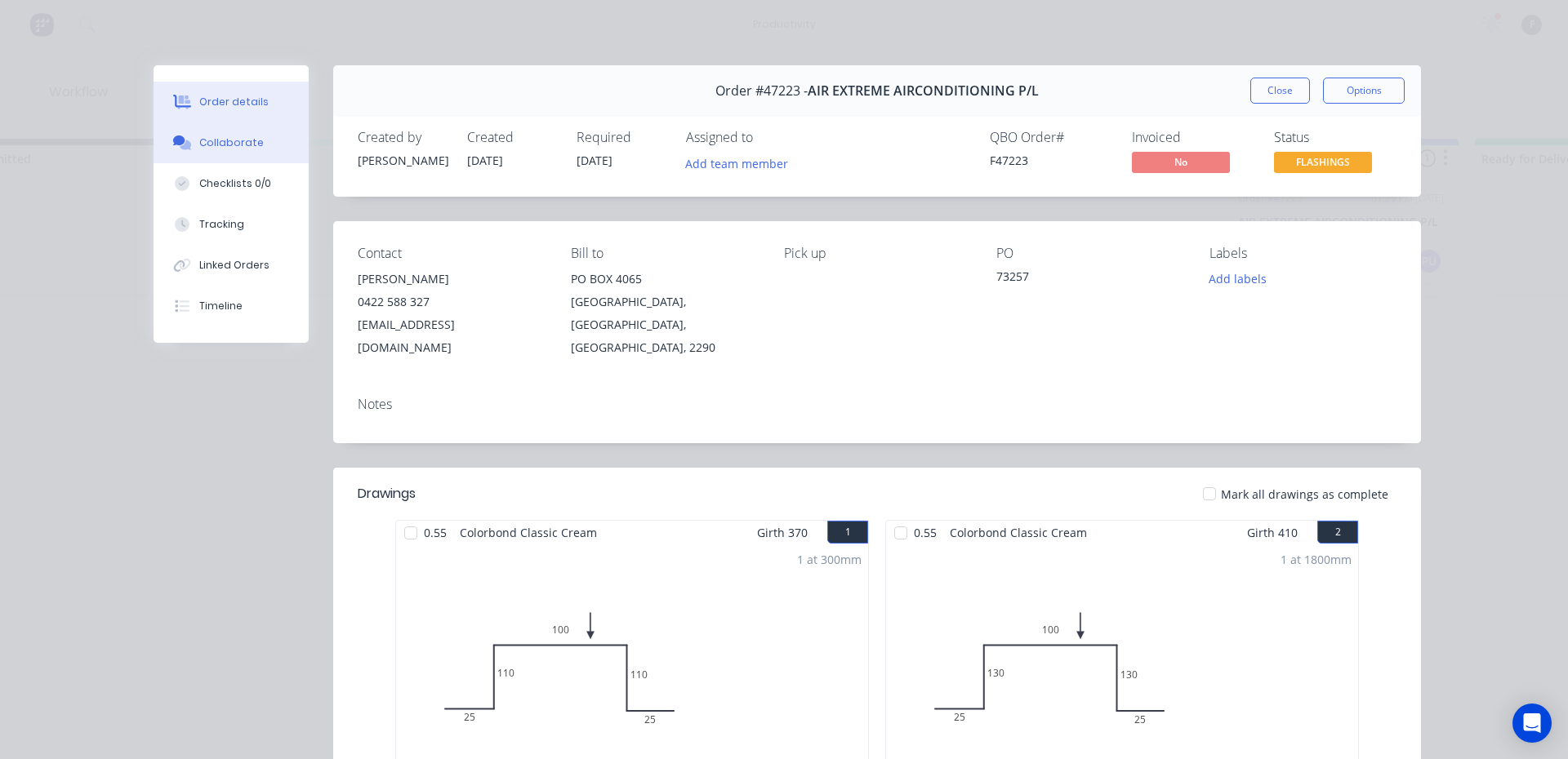
click at [207, 159] on button "Collaborate" at bounding box center [230, 143] width 155 height 41
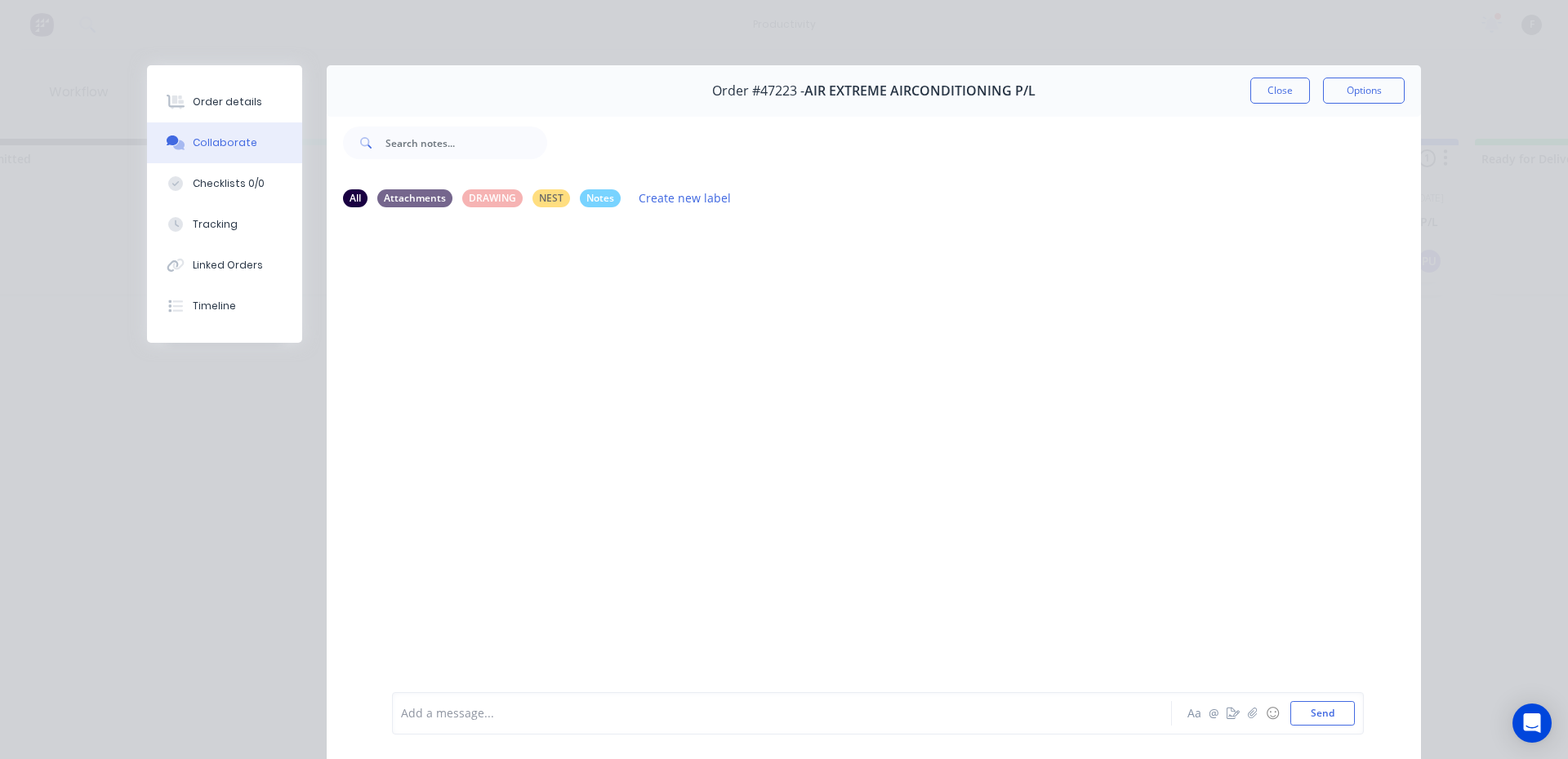
click at [500, 698] on div "Add a message... Aa @ ☺ Send" at bounding box center [877, 714] width 972 height 43
click at [446, 714] on div at bounding box center [759, 713] width 715 height 17
click at [1254, 89] on button "Close" at bounding box center [1279, 90] width 59 height 26
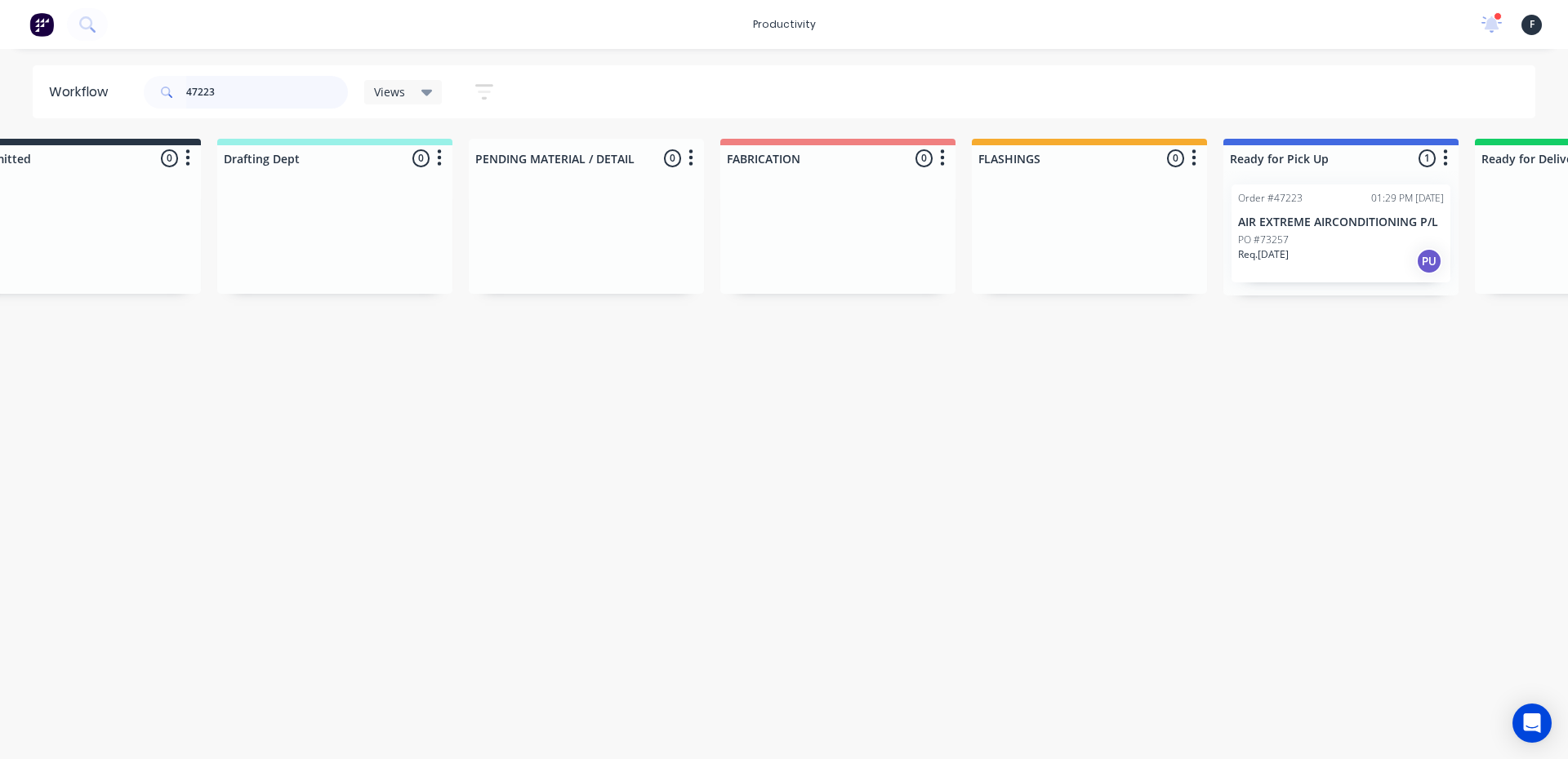
click at [211, 93] on input "47223" at bounding box center [267, 92] width 162 height 33
click at [225, 89] on input "47223" at bounding box center [267, 92] width 162 height 33
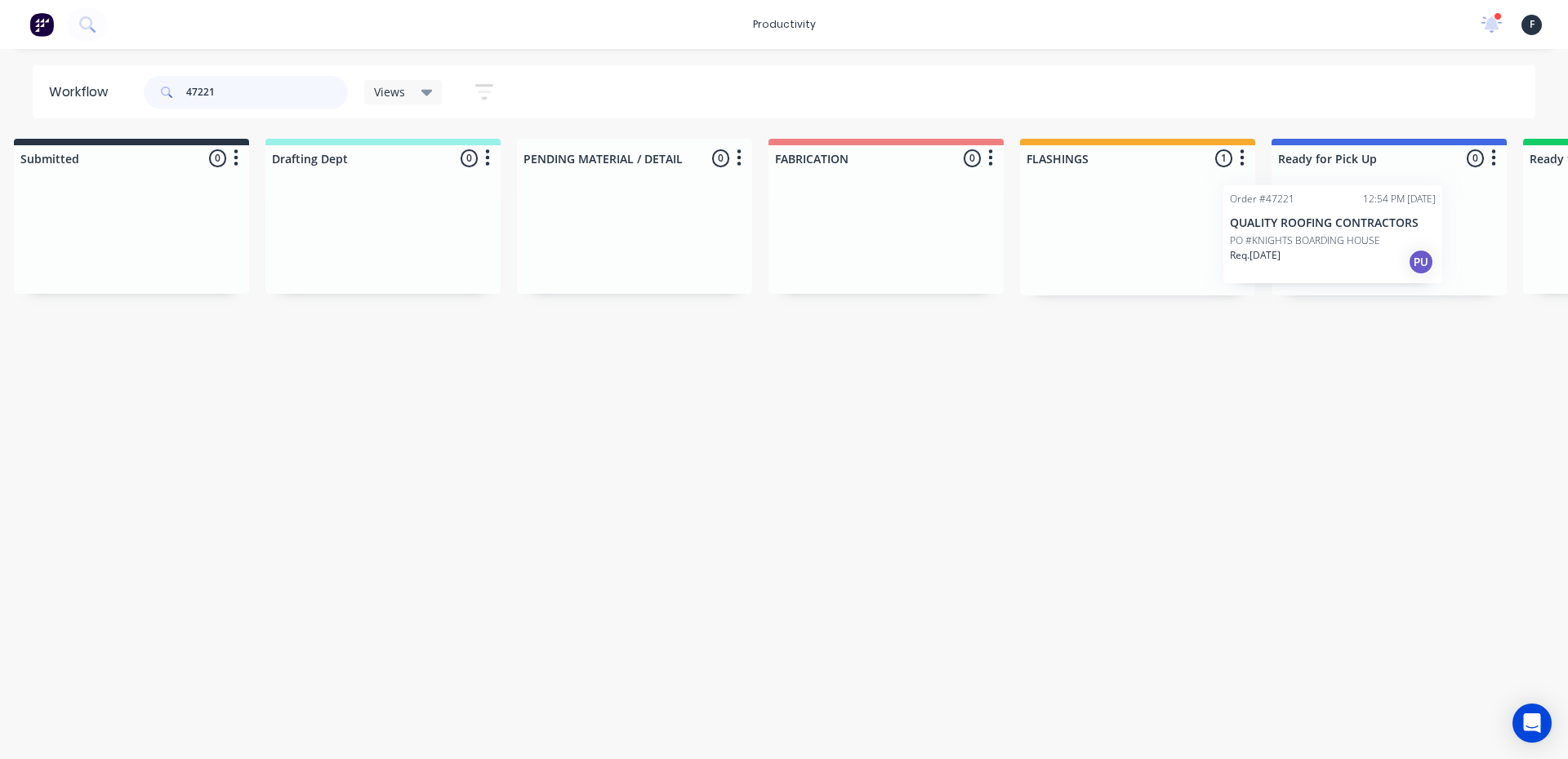
scroll to position [0, 83]
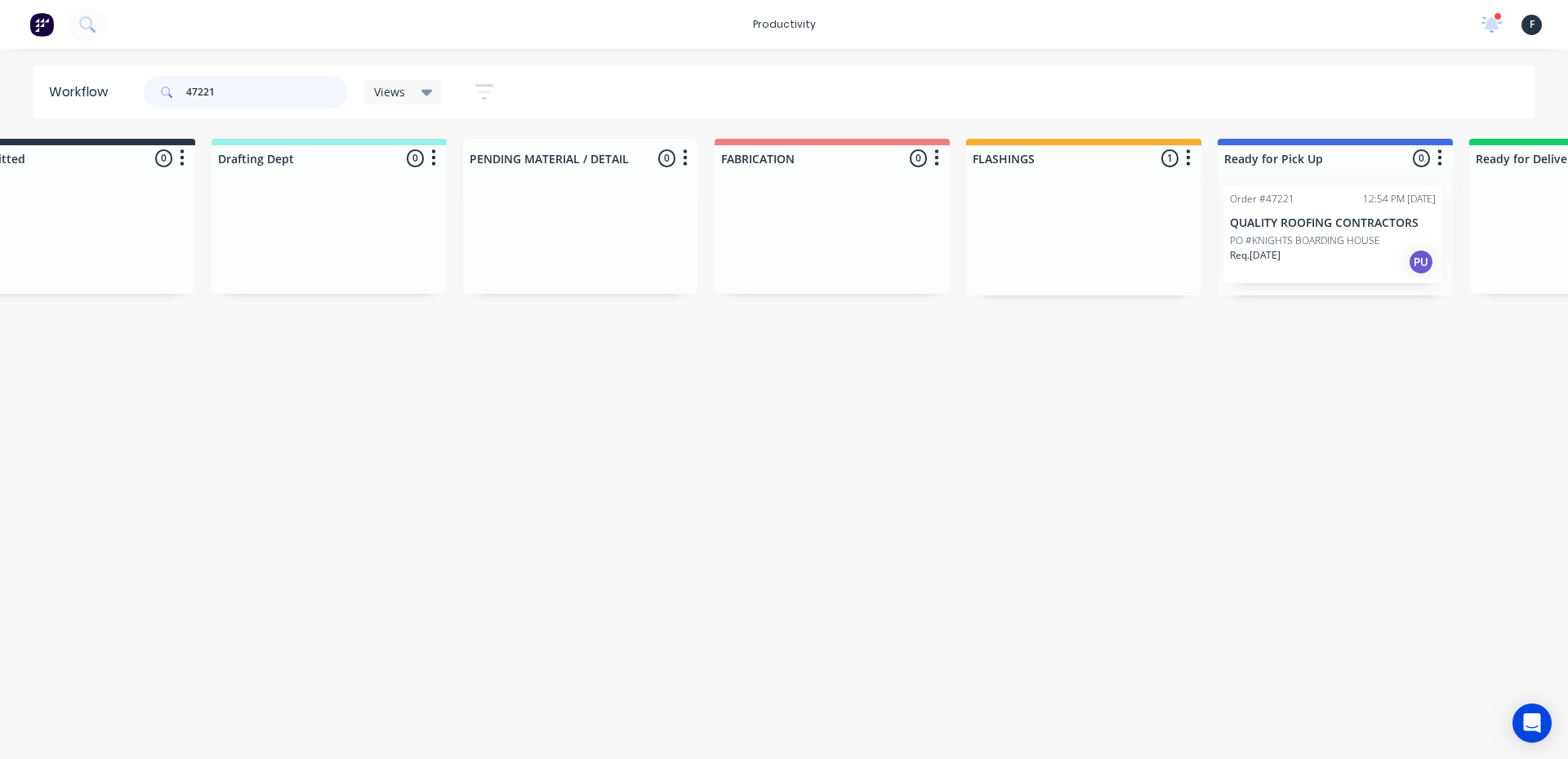
drag, startPoint x: 1138, startPoint y: 266, endPoint x: 1318, endPoint y: 267, distance: 180.0
click at [1318, 267] on div "Submitted 0 Sort By Created date Required date Order number Customer name Most …" at bounding box center [1273, 217] width 2723 height 157
type input "47221"
click at [1331, 256] on div "Req. 26/08/25 PU" at bounding box center [1327, 260] width 206 height 27
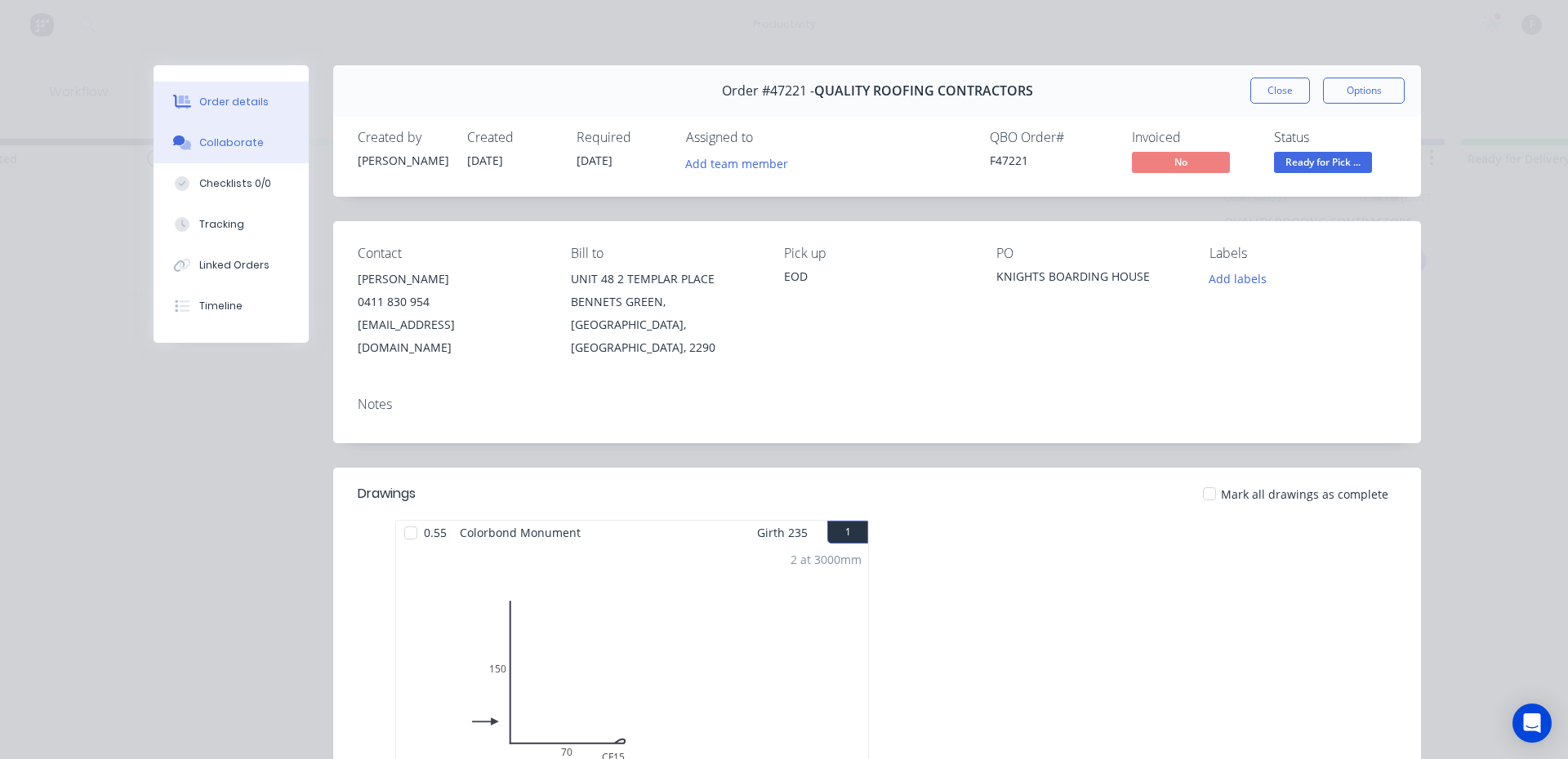
click at [241, 143] on div "Collaborate" at bounding box center [231, 143] width 65 height 15
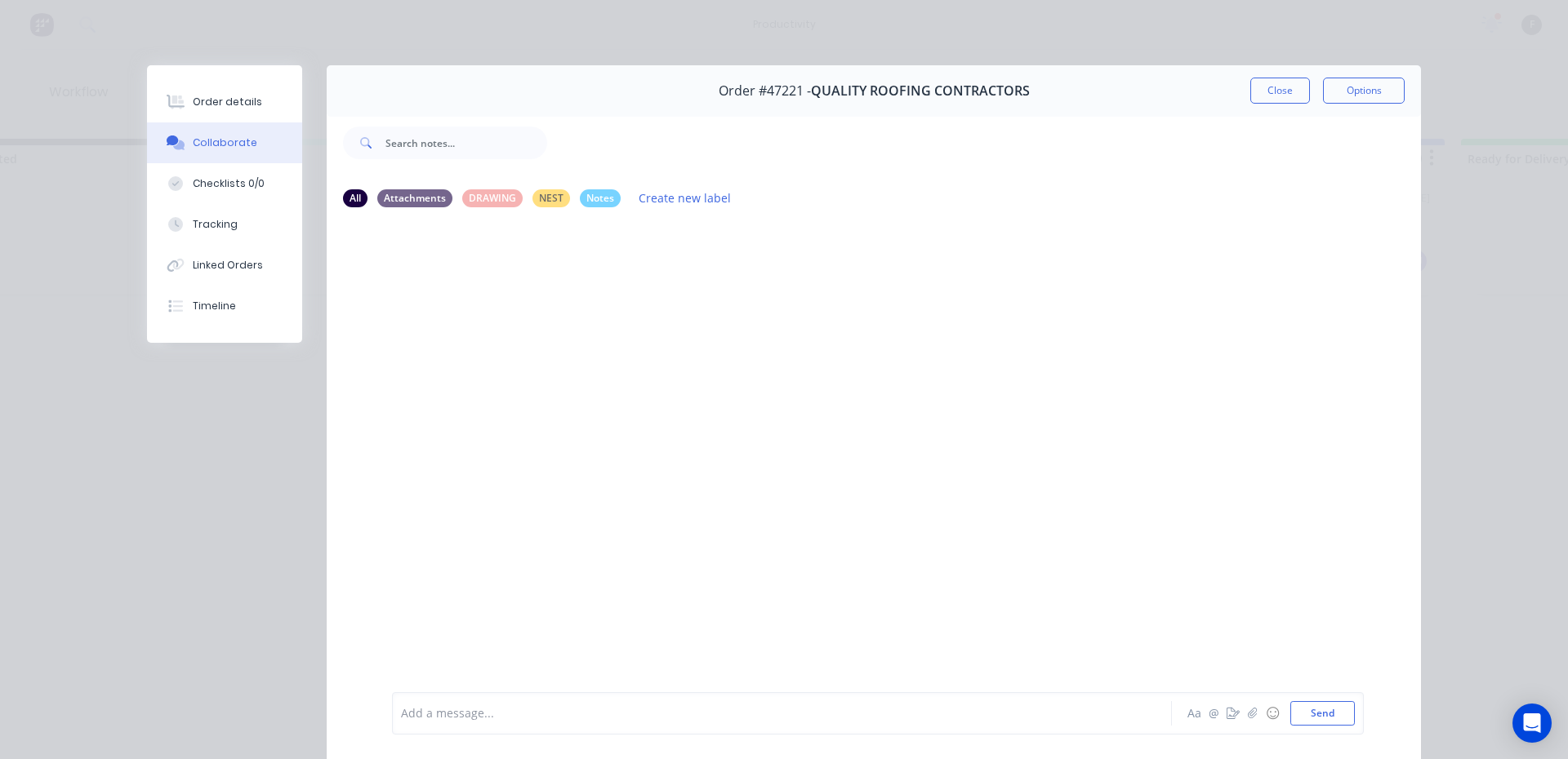
drag, startPoint x: 556, startPoint y: 704, endPoint x: 546, endPoint y: 718, distance: 17.2
click at [551, 711] on div "Add a message..." at bounding box center [758, 714] width 715 height 25
click at [545, 719] on div at bounding box center [759, 713] width 715 height 17
drag, startPoint x: 1261, startPoint y: 89, endPoint x: 1220, endPoint y: 91, distance: 41.0
click at [1262, 89] on button "Close" at bounding box center [1279, 90] width 59 height 26
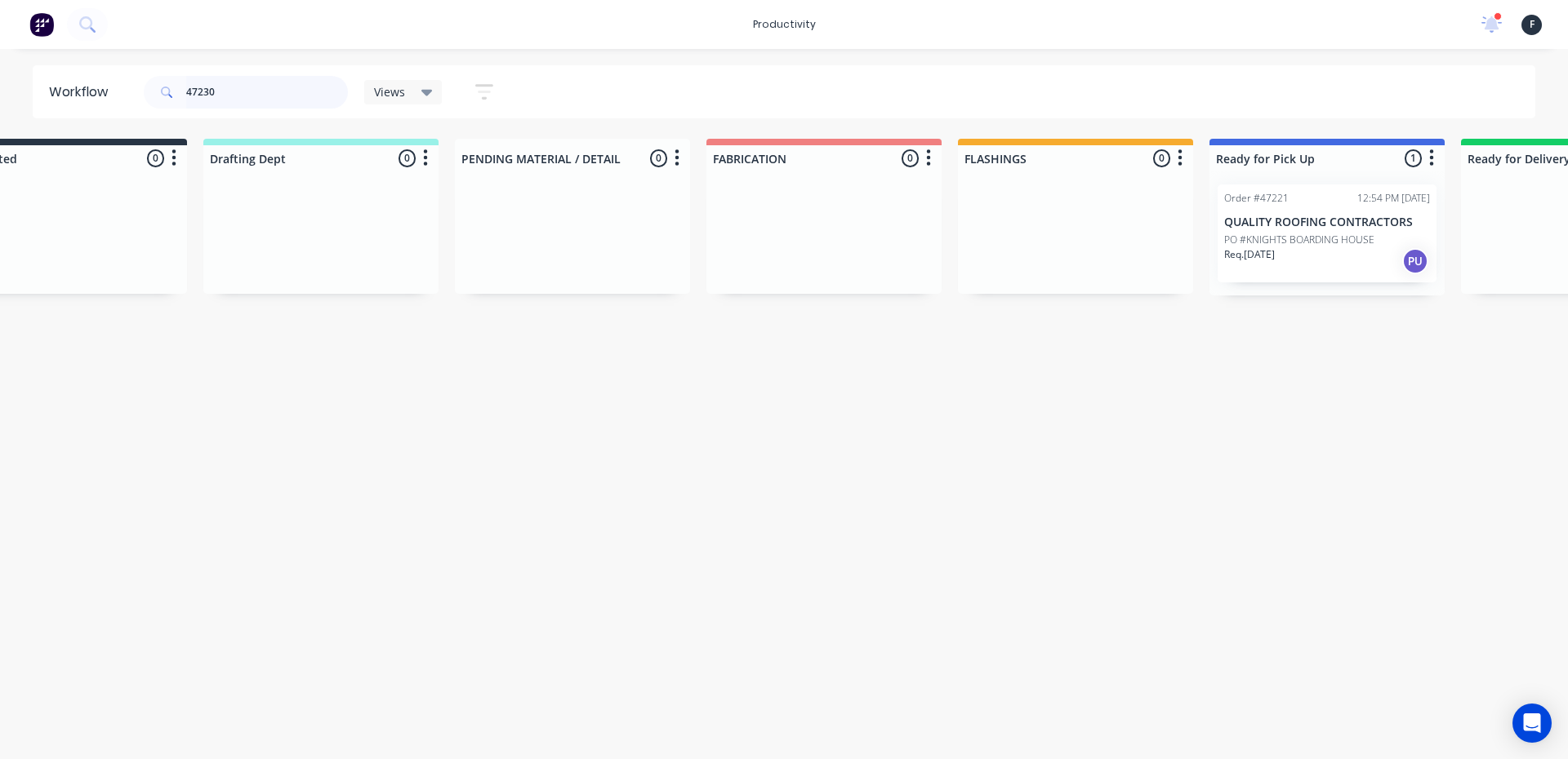
scroll to position [0, 0]
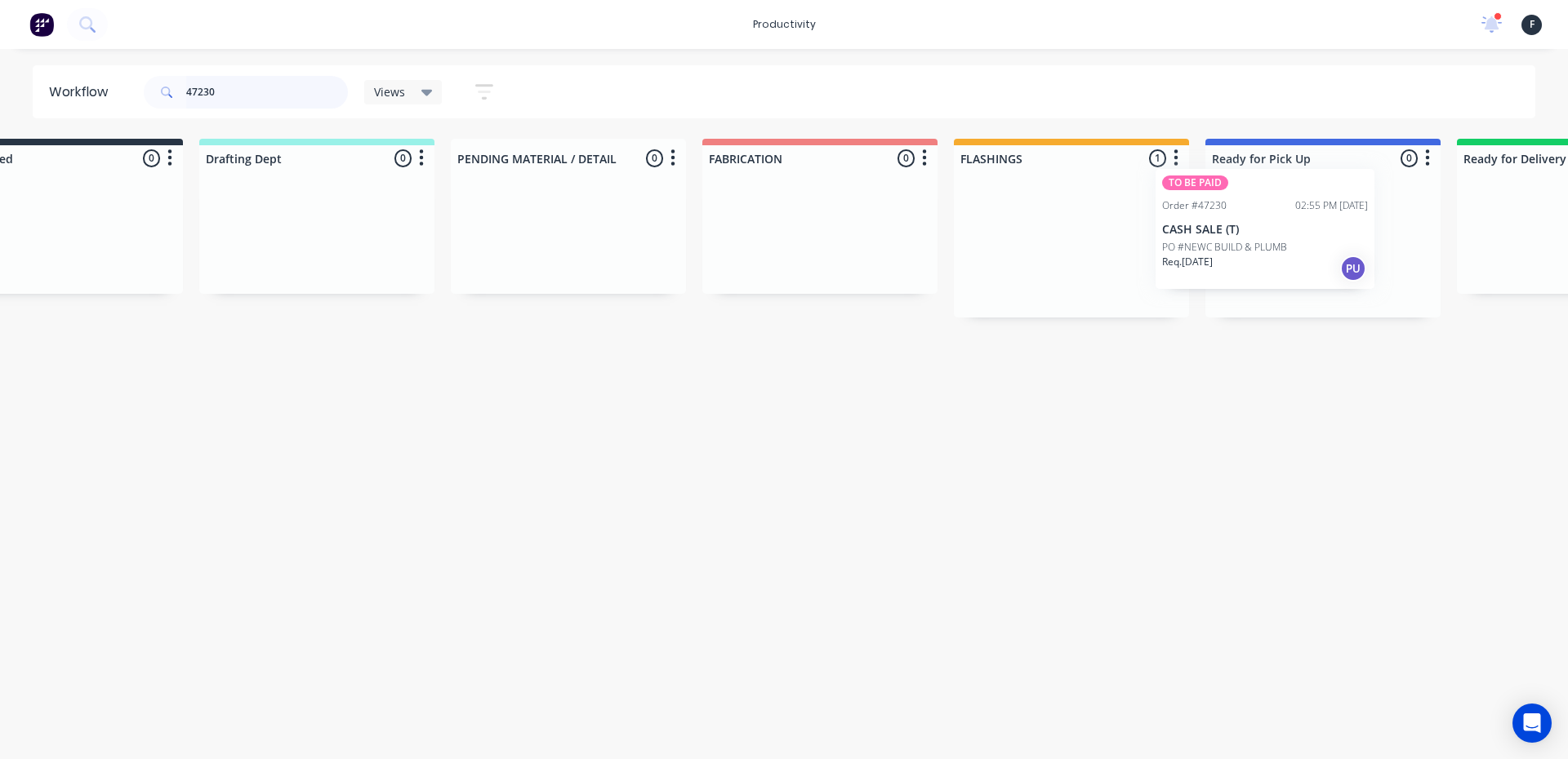
drag, startPoint x: 1103, startPoint y: 290, endPoint x: 1226, endPoint y: 274, distance: 124.0
click at [1226, 274] on div "Submitted 0 Sort By Created date Required date Order number Customer name Most …" at bounding box center [1262, 228] width 2723 height 179
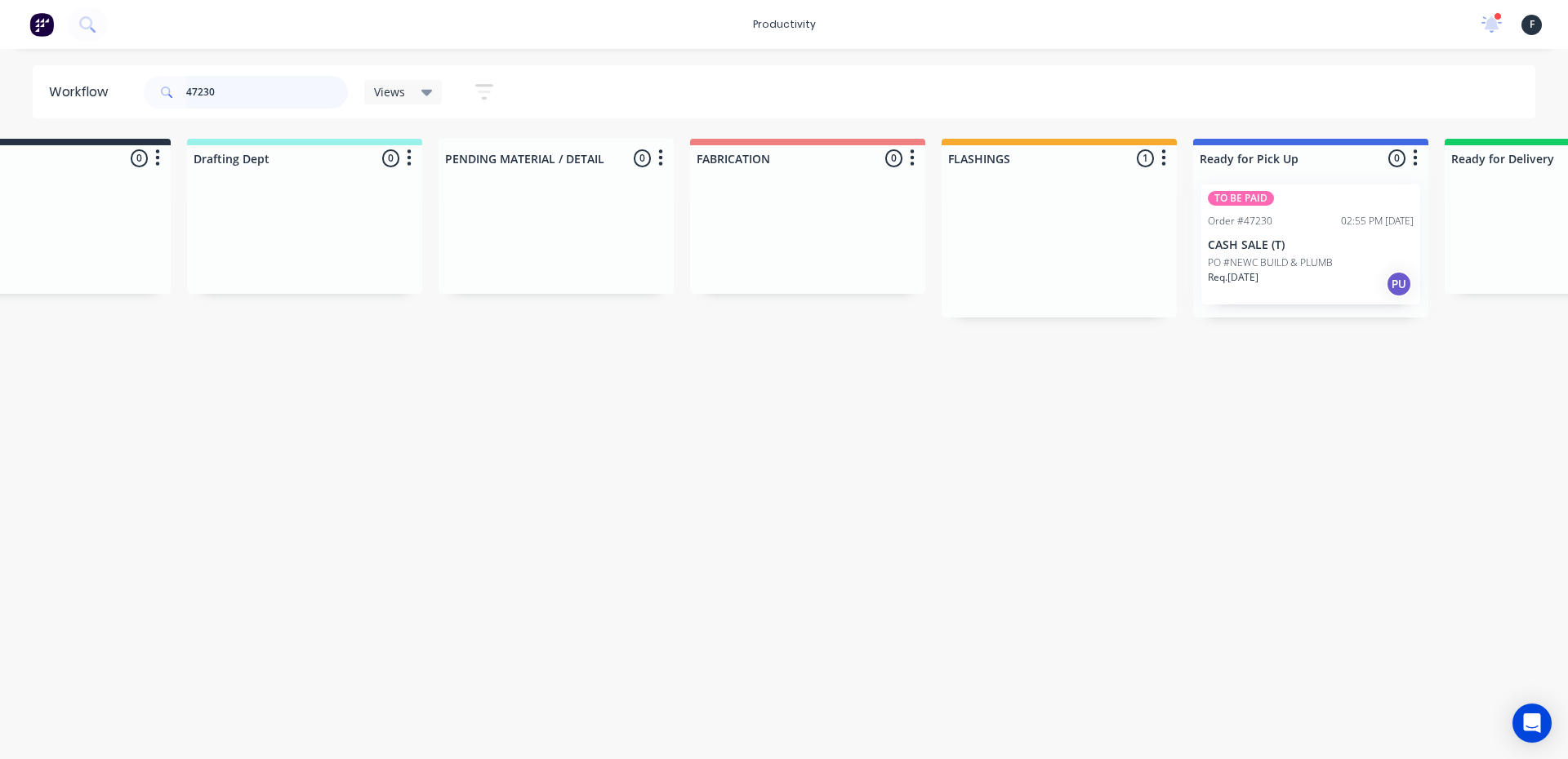
type input "47230"
click at [1249, 273] on div at bounding box center [1310, 244] width 235 height 146
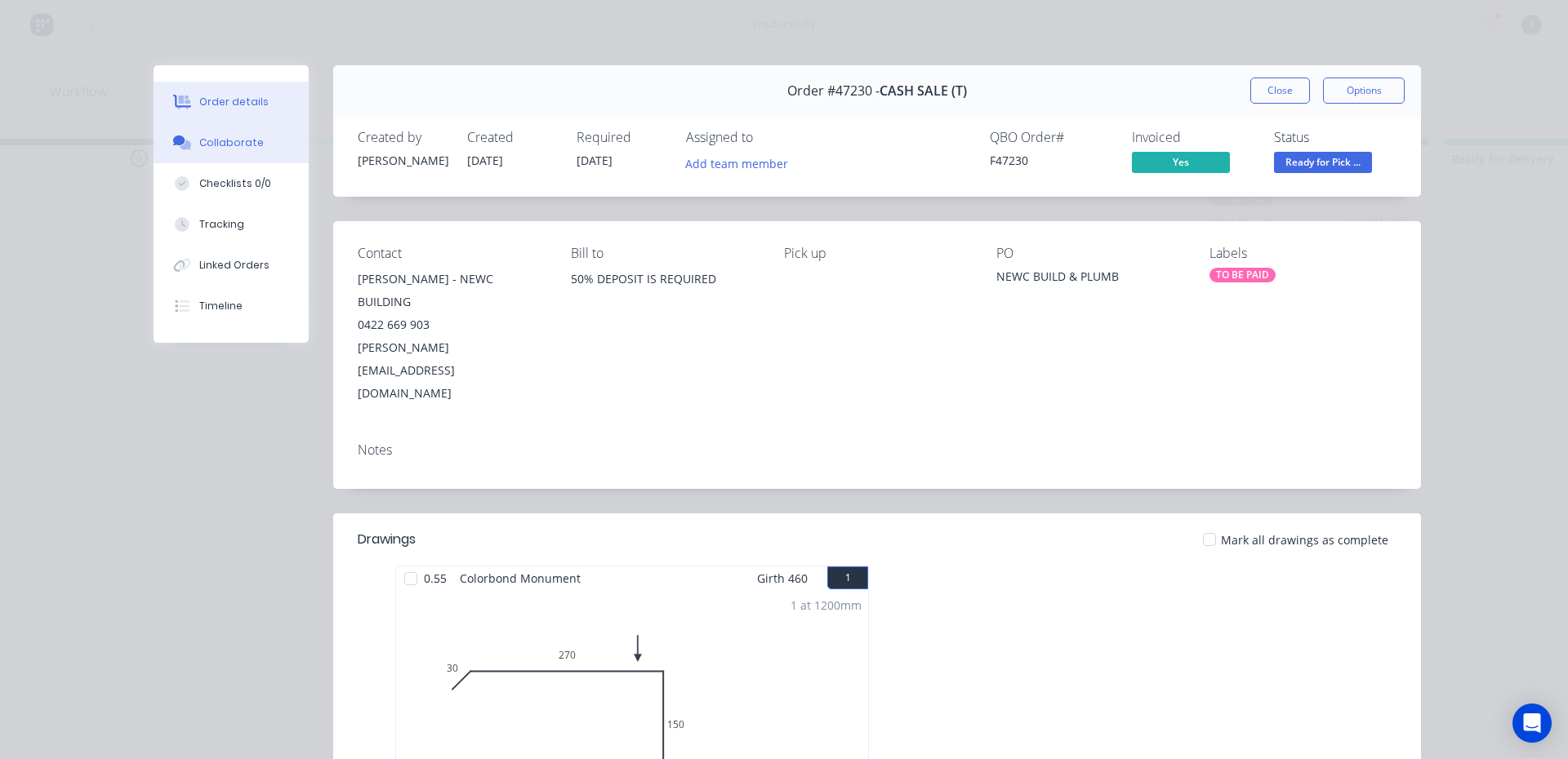
click at [212, 143] on div "Collaborate" at bounding box center [231, 143] width 65 height 15
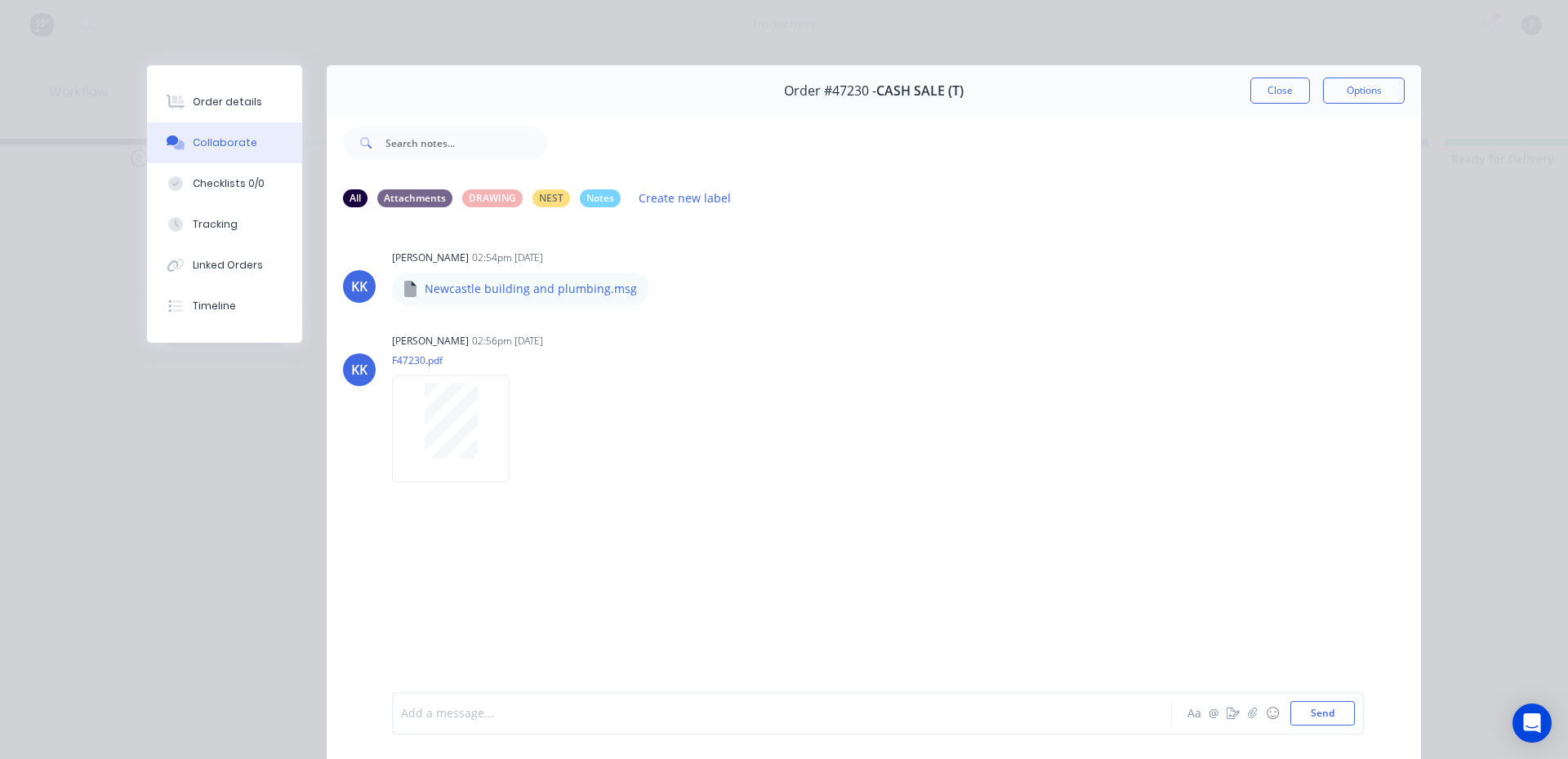
click at [511, 718] on div at bounding box center [759, 713] width 715 height 17
click at [1261, 92] on button "Close" at bounding box center [1279, 90] width 59 height 26
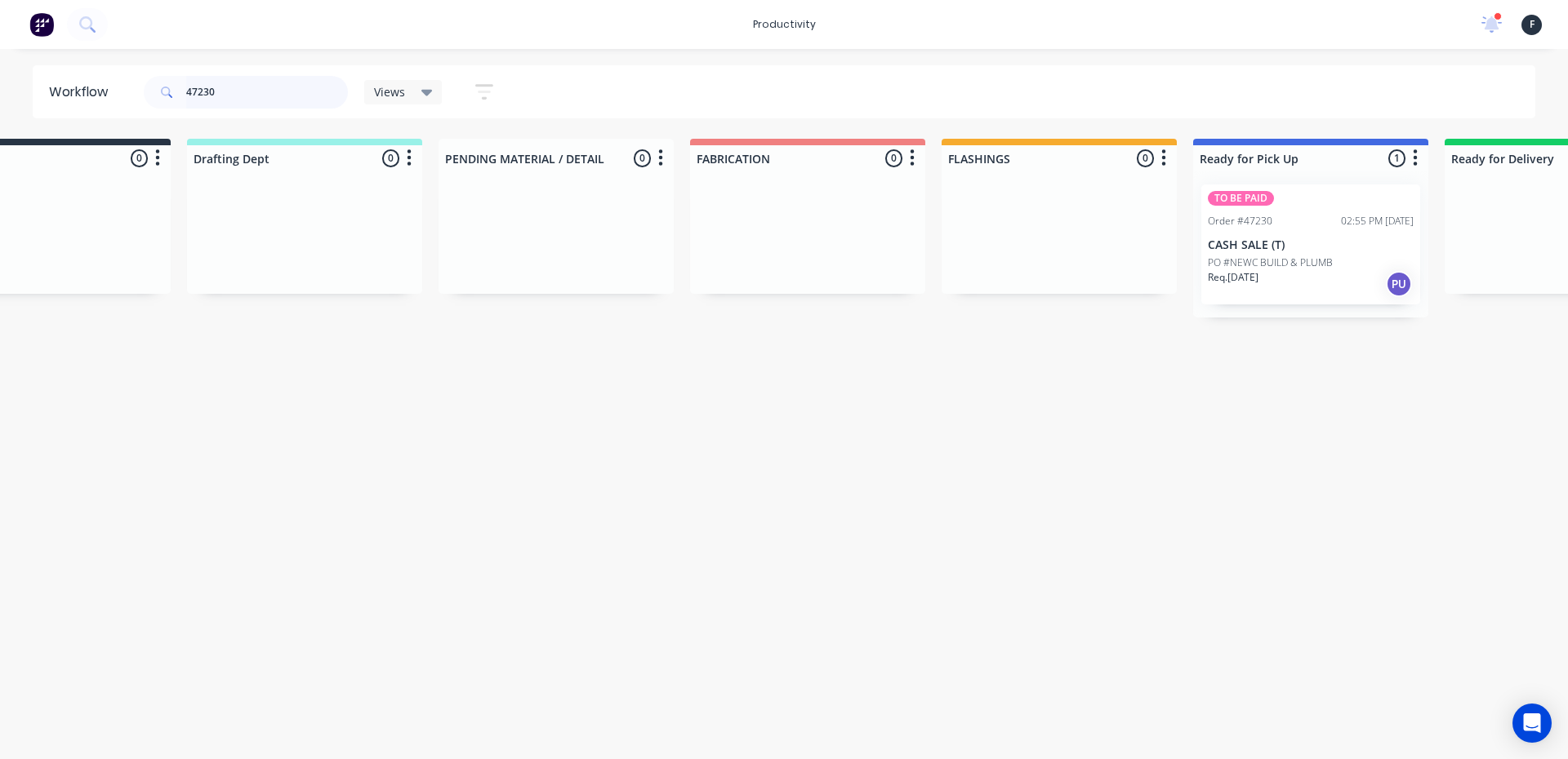
click at [242, 100] on input "47230" at bounding box center [267, 92] width 162 height 33
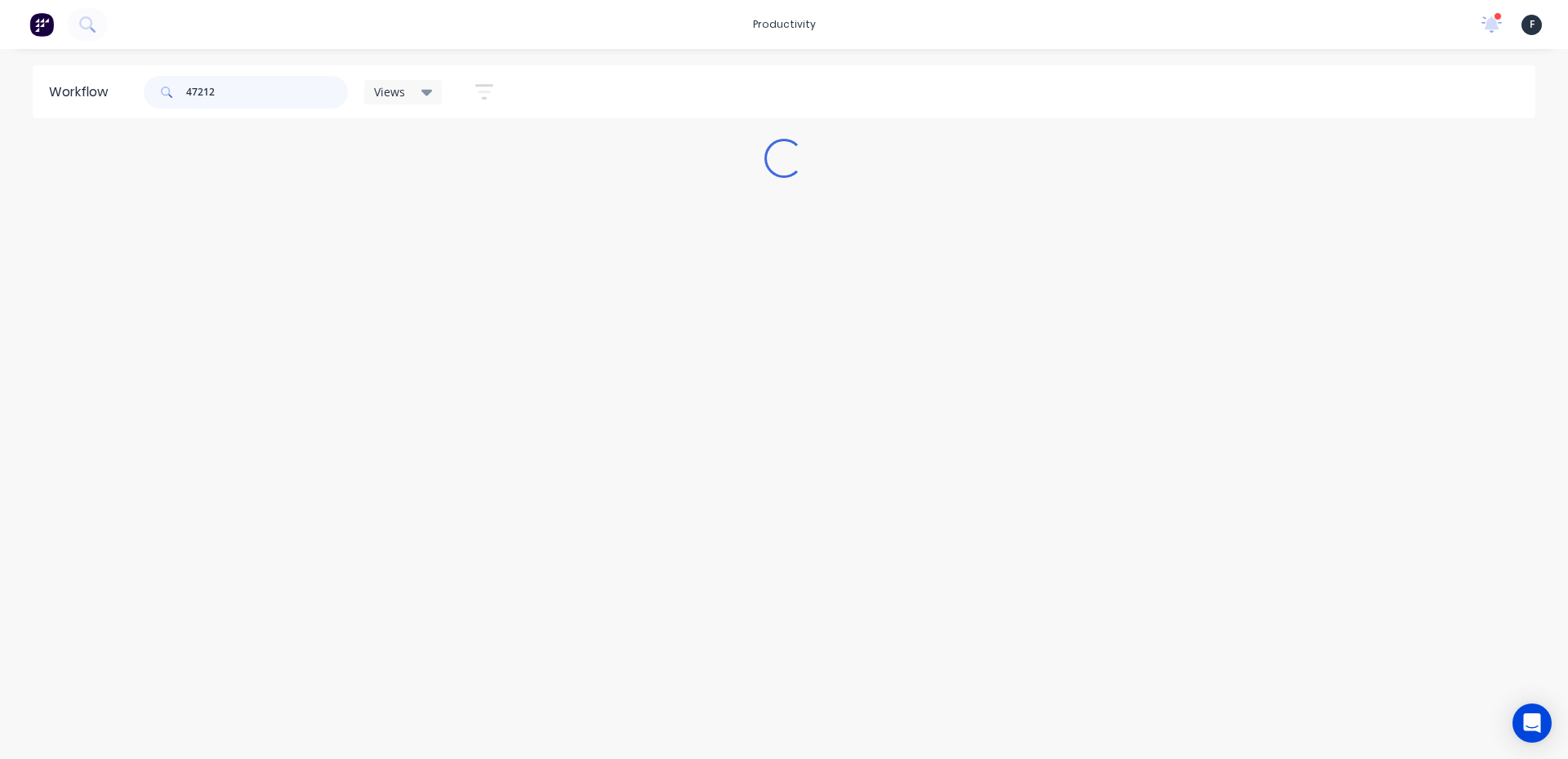
scroll to position [0, 0]
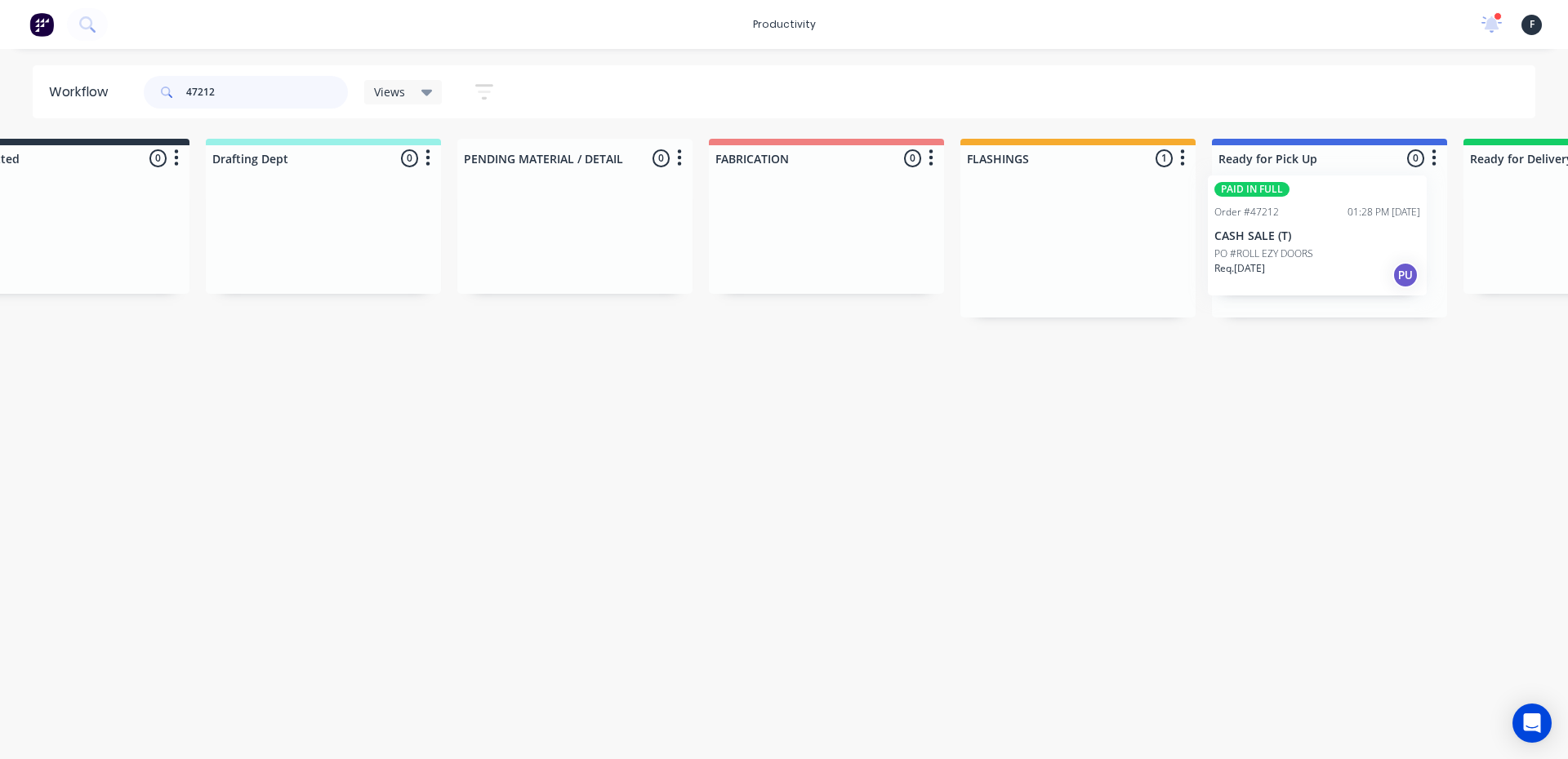
drag, startPoint x: 1091, startPoint y: 259, endPoint x: 1263, endPoint y: 251, distance: 172.2
click at [1263, 251] on div "Submitted 0 Sort By Created date Required date Order number Customer name Most …" at bounding box center [1269, 228] width 2723 height 179
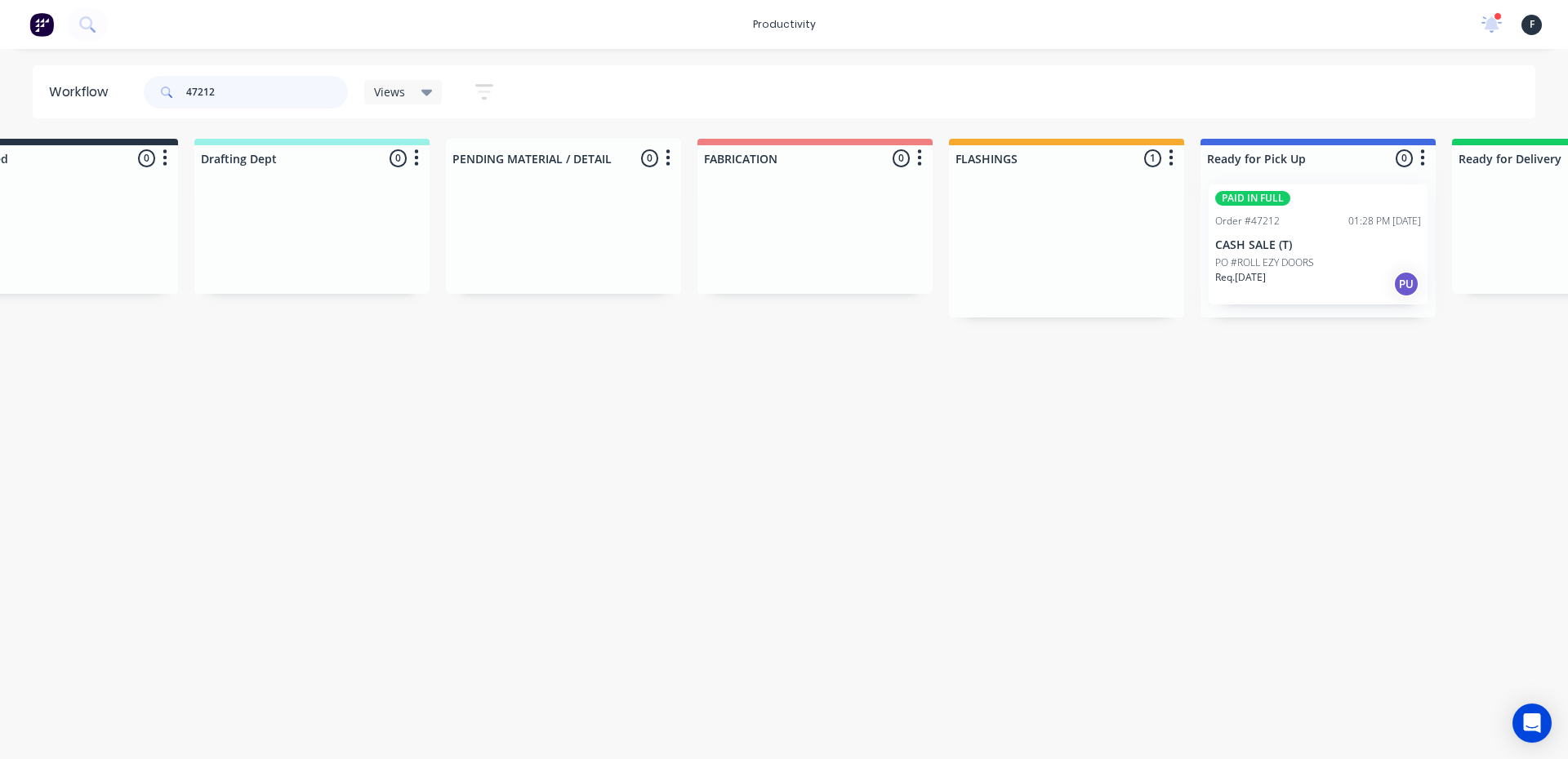
type input "47212"
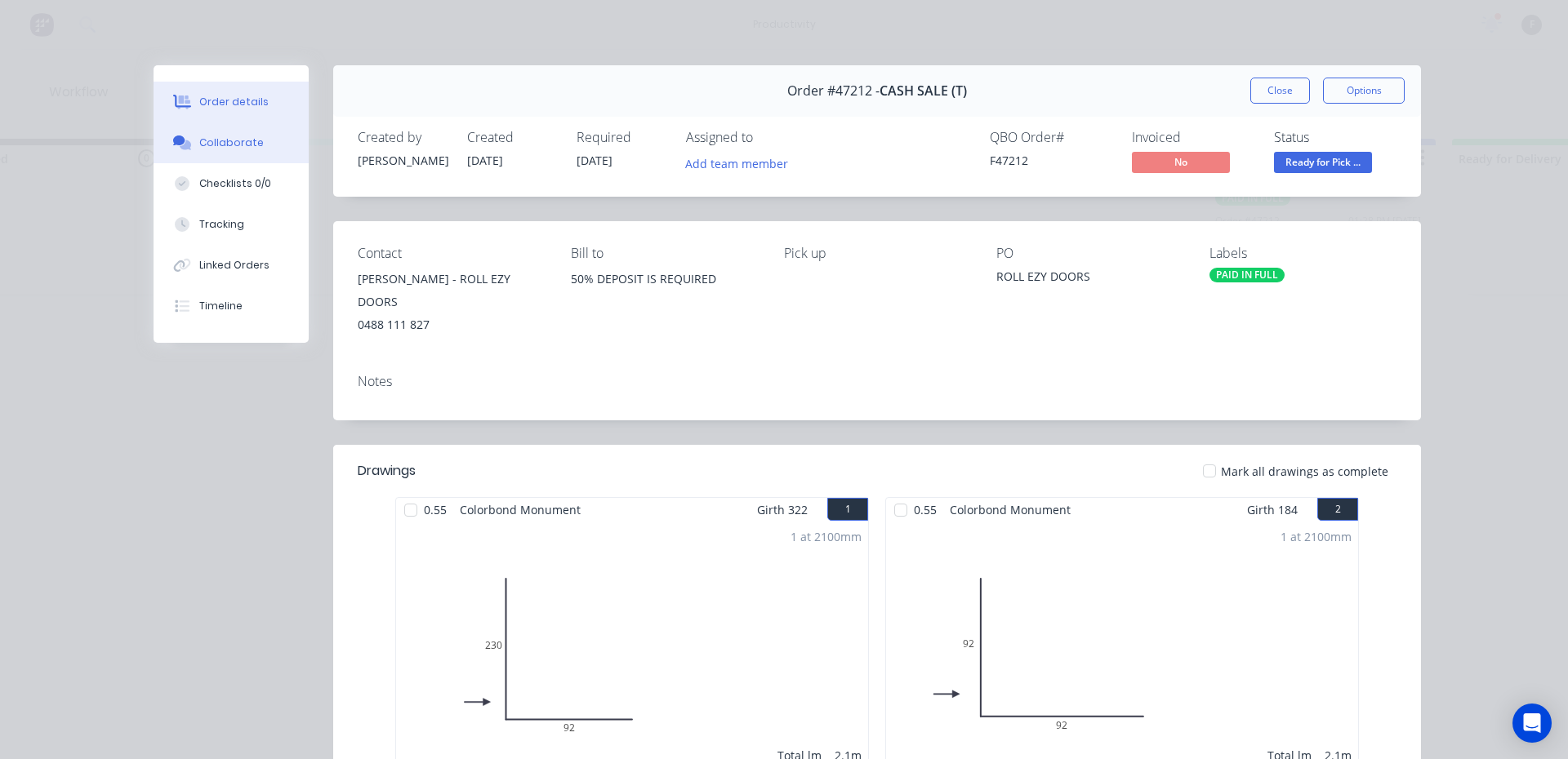
click at [199, 128] on button "Collaborate" at bounding box center [230, 143] width 155 height 41
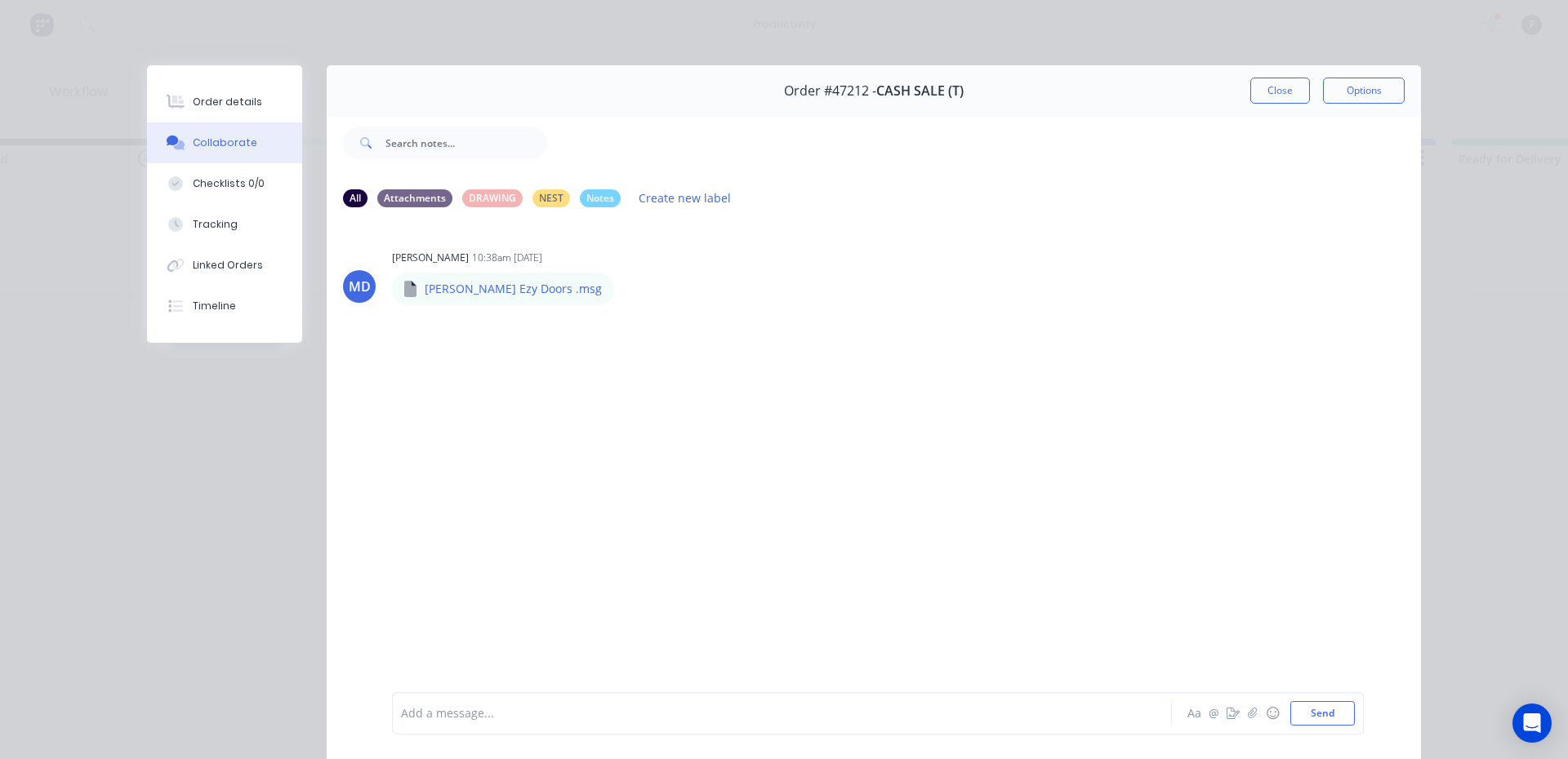
click at [460, 712] on div at bounding box center [759, 713] width 715 height 17
